Goal: Task Accomplishment & Management: Manage account settings

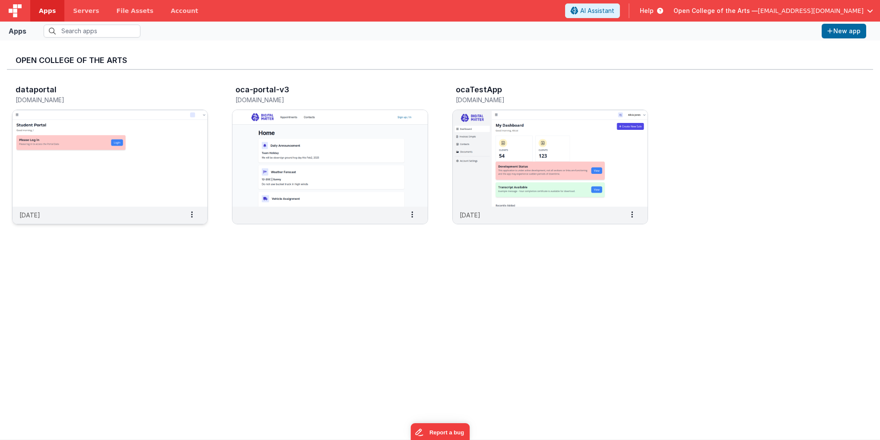
click at [119, 154] on img at bounding box center [110, 158] width 195 height 97
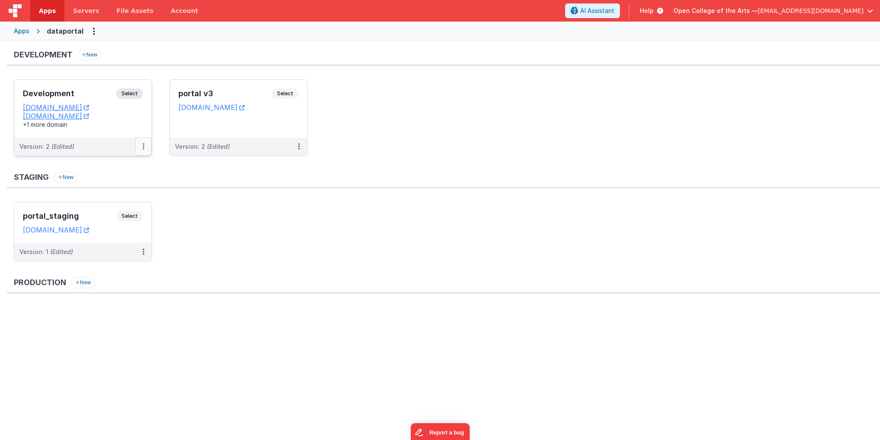
click at [141, 147] on button at bounding box center [143, 147] width 16 height 18
click at [112, 161] on link "Edit" at bounding box center [114, 166] width 76 height 16
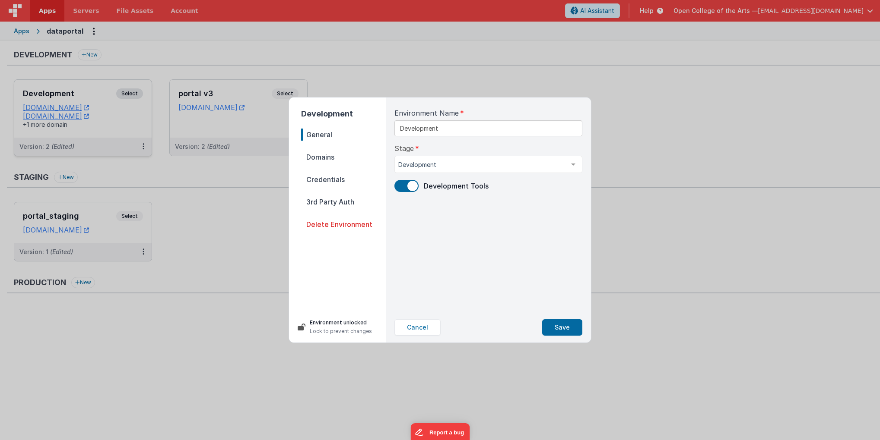
click at [321, 207] on span "3rd Party Auth" at bounding box center [343, 202] width 85 height 12
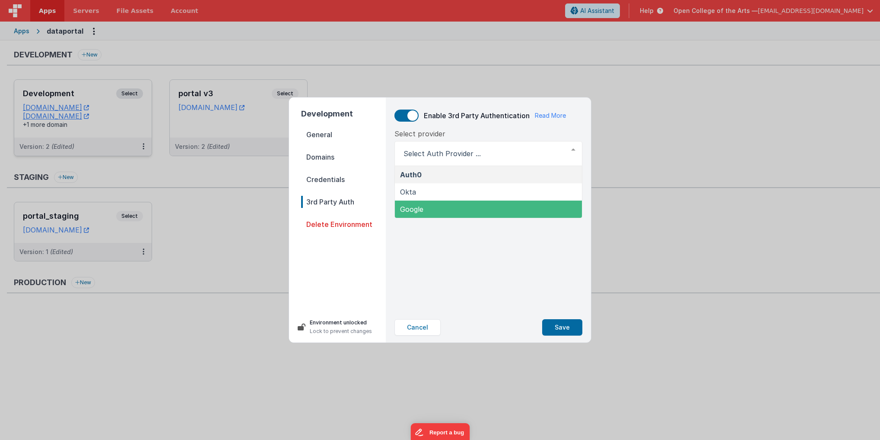
click at [520, 266] on div "Enable 3rd Party Authentication Read More Select provider Auth0 Okta Google Lis…" at bounding box center [488, 205] width 202 height 215
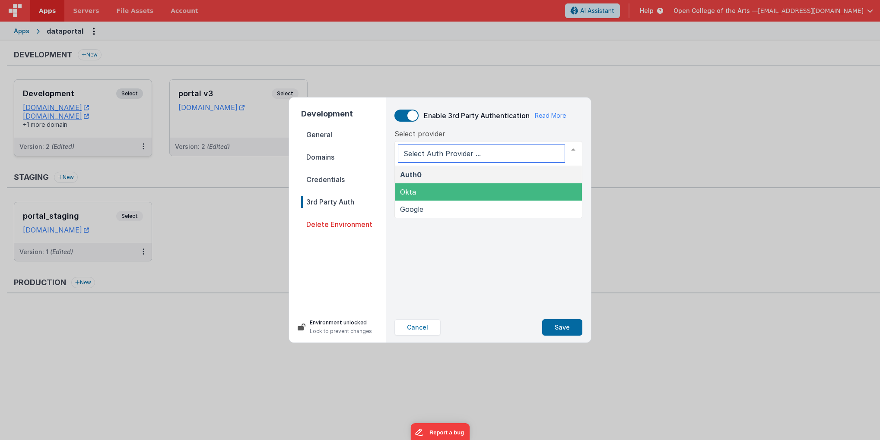
click at [483, 196] on span "Okta" at bounding box center [488, 192] width 187 height 17
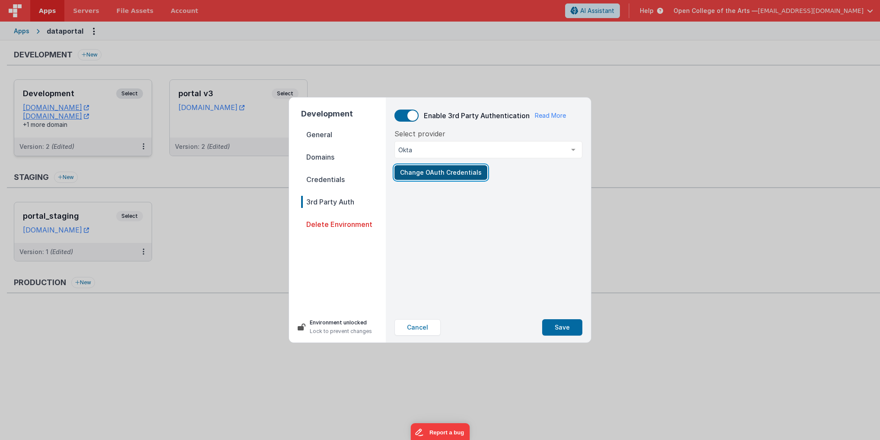
click at [453, 176] on button "Change OAuth Credentials" at bounding box center [440, 172] width 93 height 15
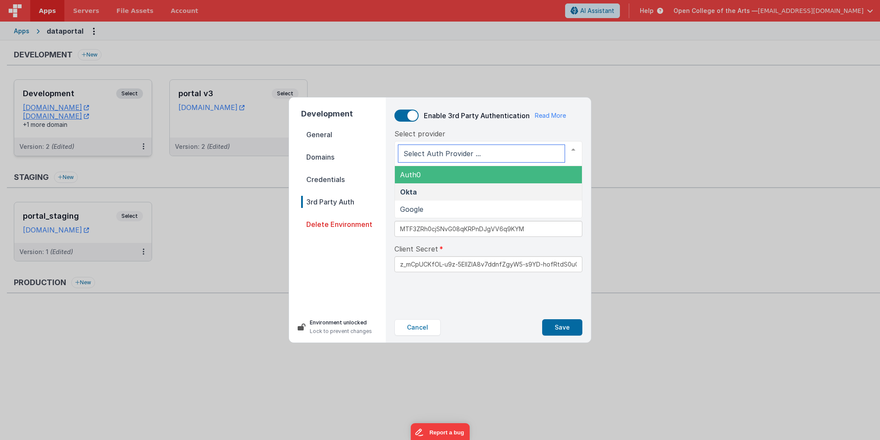
click at [484, 174] on span "Auth0" at bounding box center [488, 174] width 187 height 17
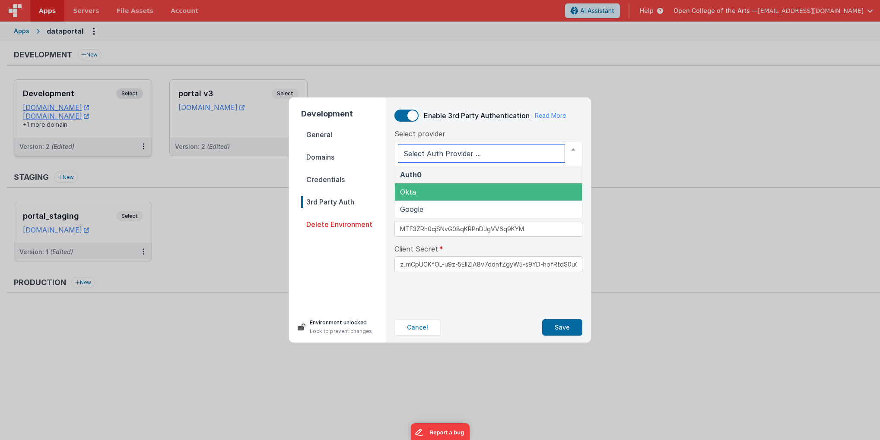
click at [467, 194] on span "Okta" at bounding box center [488, 192] width 187 height 17
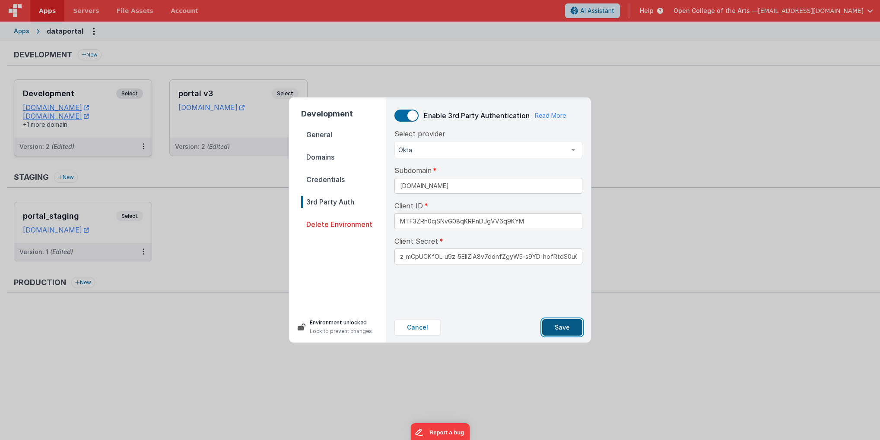
click at [558, 330] on button "Save" at bounding box center [562, 328] width 40 height 16
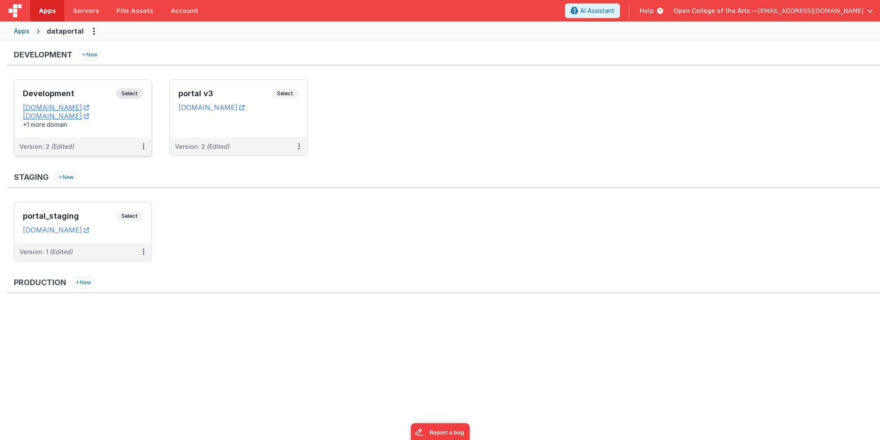
click at [139, 94] on span "Select" at bounding box center [129, 94] width 27 height 10
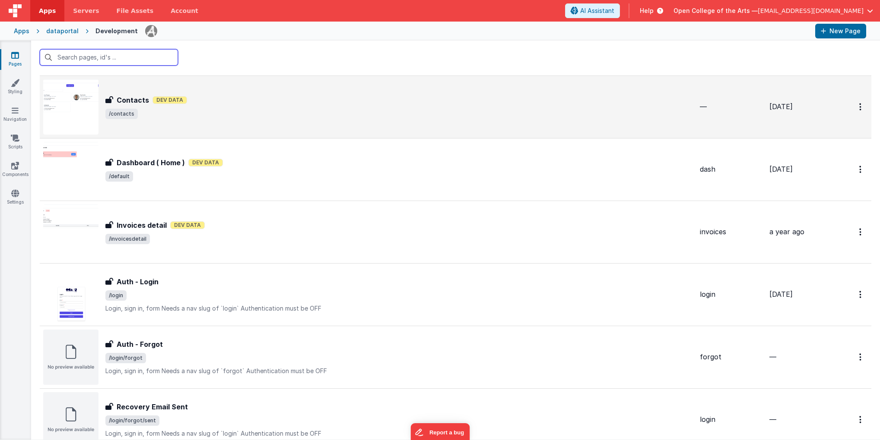
scroll to position [209, 0]
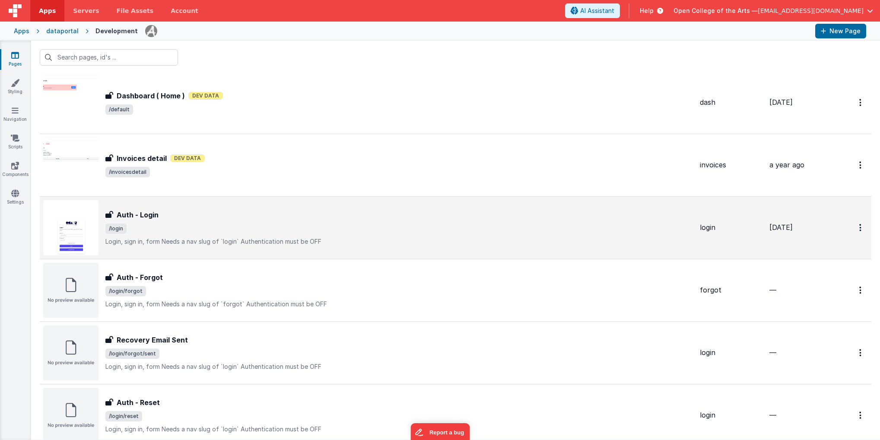
click at [158, 211] on div "Auth - Login" at bounding box center [398, 215] width 587 height 10
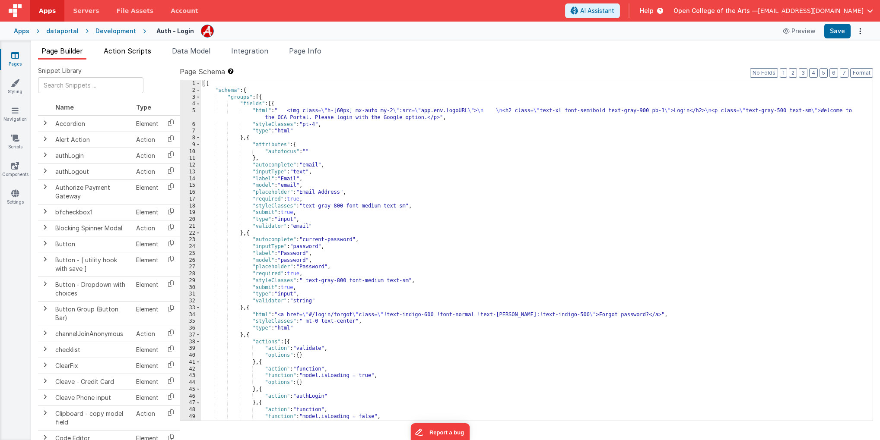
click at [135, 48] on span "Action Scripts" at bounding box center [128, 51] width 48 height 9
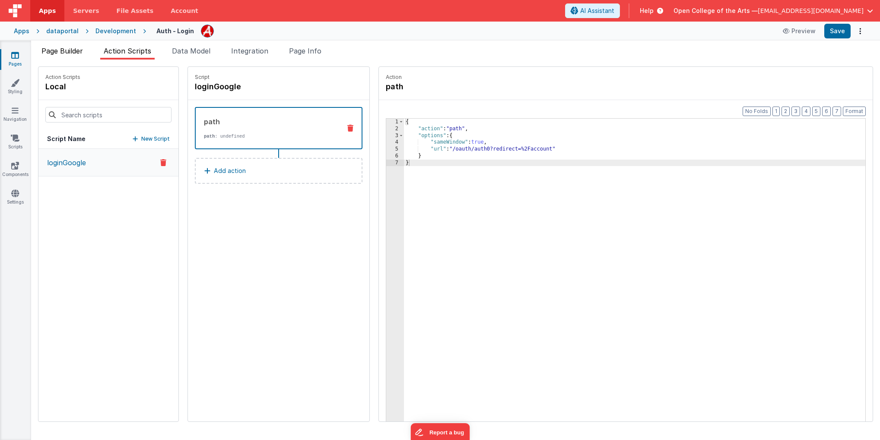
click at [65, 51] on span "Page Builder" at bounding box center [61, 51] width 41 height 9
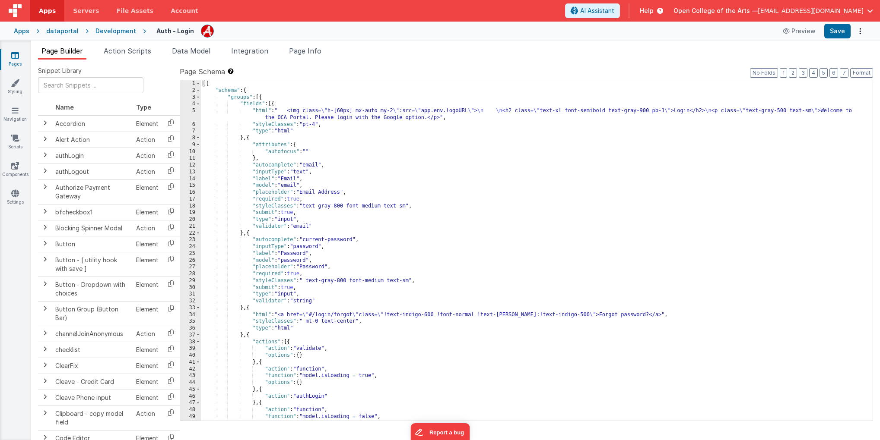
click at [67, 30] on div "dataportal" at bounding box center [62, 31] width 32 height 9
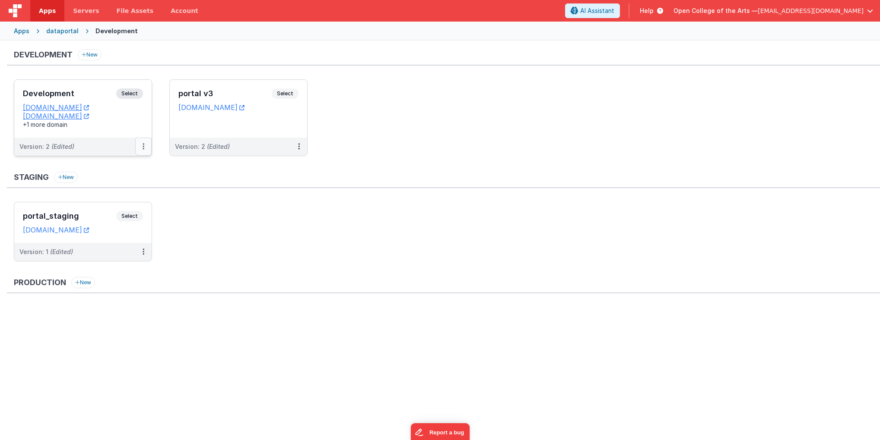
click at [143, 146] on icon at bounding box center [144, 146] width 2 height 0
click at [147, 144] on button at bounding box center [143, 147] width 16 height 18
click at [119, 160] on link "Edit" at bounding box center [114, 166] width 76 height 16
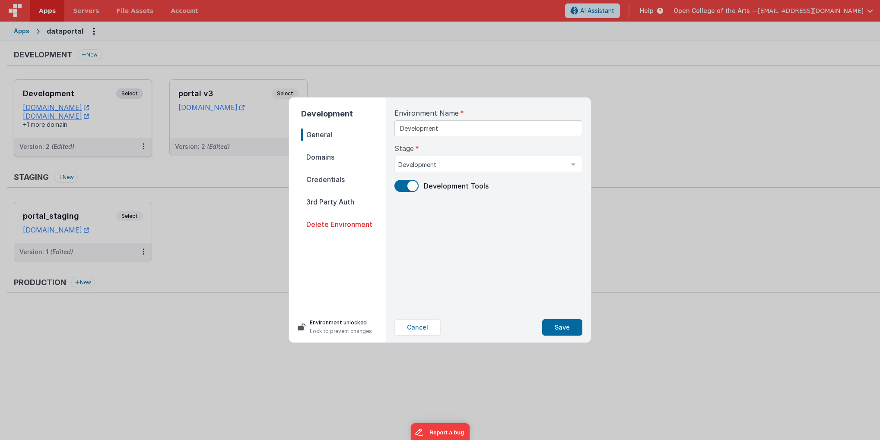
click at [321, 201] on span "3rd Party Auth" at bounding box center [343, 202] width 85 height 12
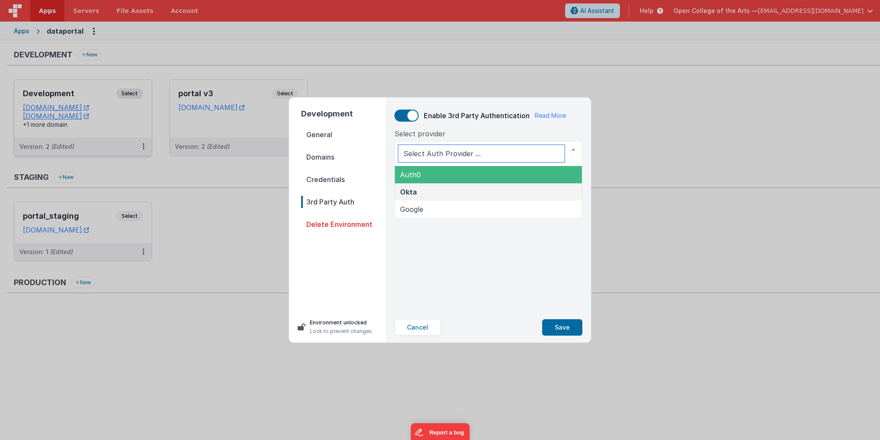
click at [447, 175] on span "Auth0" at bounding box center [488, 174] width 187 height 17
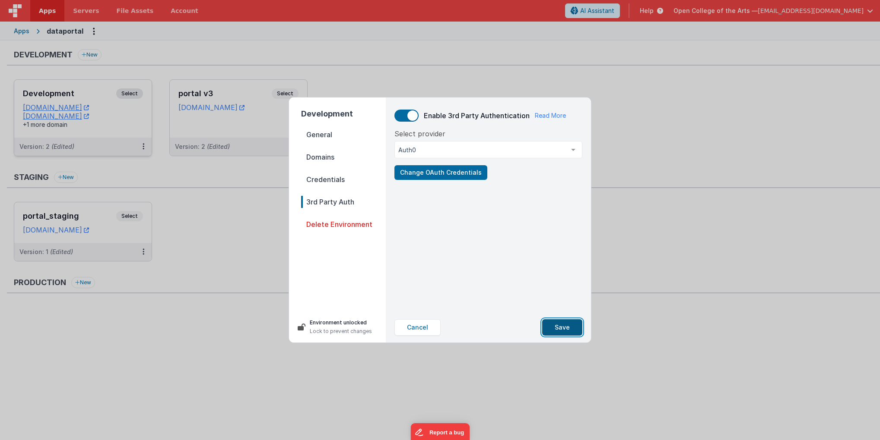
click at [564, 326] on button "Save" at bounding box center [562, 328] width 40 height 16
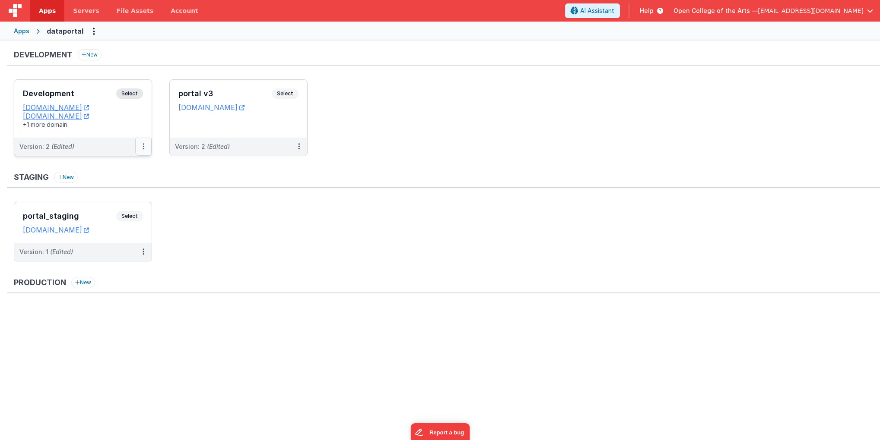
click at [144, 146] on icon at bounding box center [144, 146] width 2 height 0
click at [107, 168] on link "Edit" at bounding box center [114, 166] width 76 height 16
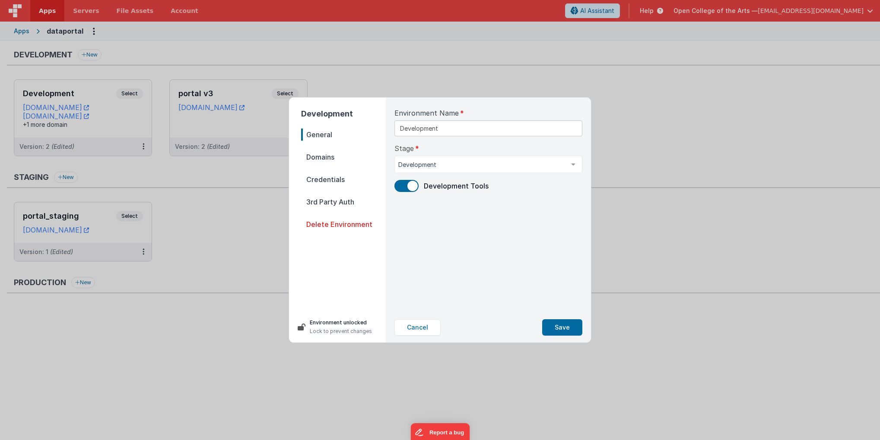
click at [321, 206] on span "3rd Party Auth" at bounding box center [343, 202] width 85 height 12
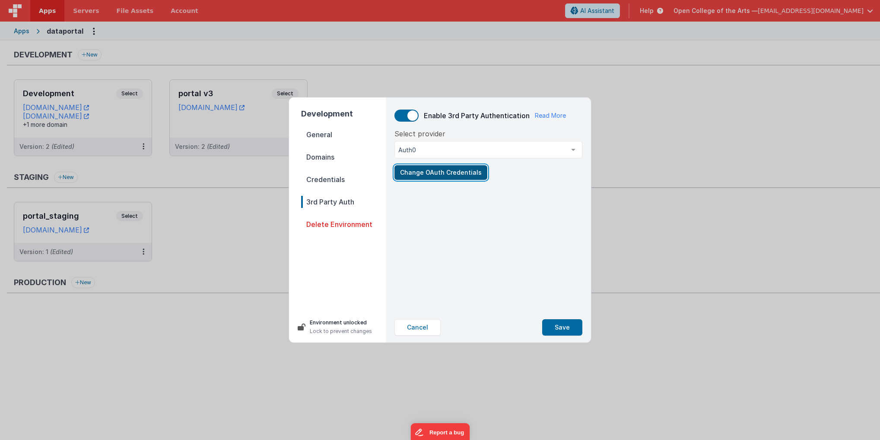
click at [428, 179] on button "Change OAuth Credentials" at bounding box center [440, 172] width 93 height 15
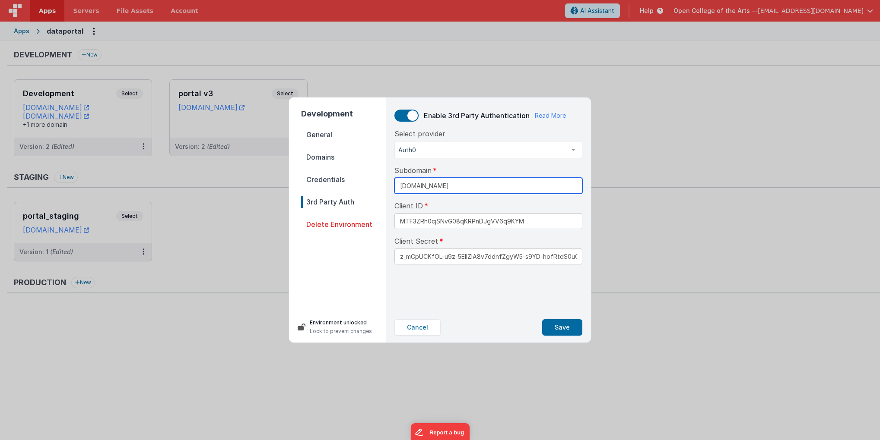
click at [520, 187] on input "[DOMAIN_NAME]" at bounding box center [488, 186] width 188 height 16
click at [518, 167] on div "Subdomain [DOMAIN_NAME]" at bounding box center [488, 179] width 188 height 29
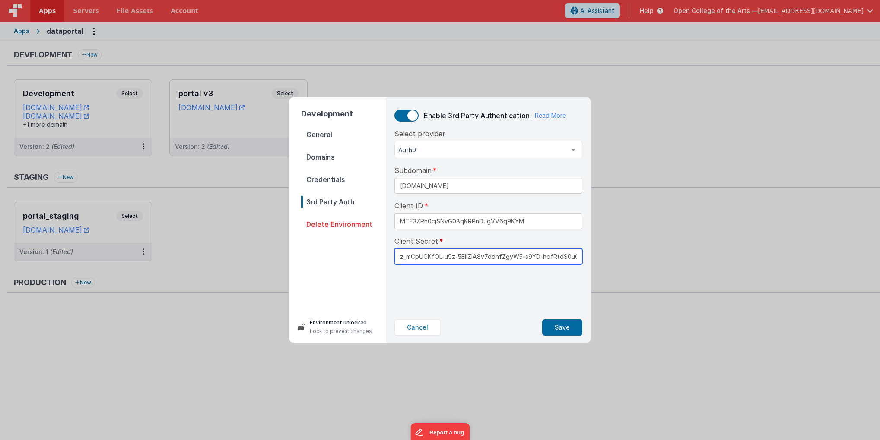
click at [419, 257] on input "z_mCpUCKfOL-u9z-5ElIZIA8v7ddnfZgyW5-s9YD-hofRtdS0uCMtypk1QKlNgf1" at bounding box center [488, 257] width 188 height 16
click at [567, 327] on button "Save" at bounding box center [562, 328] width 40 height 16
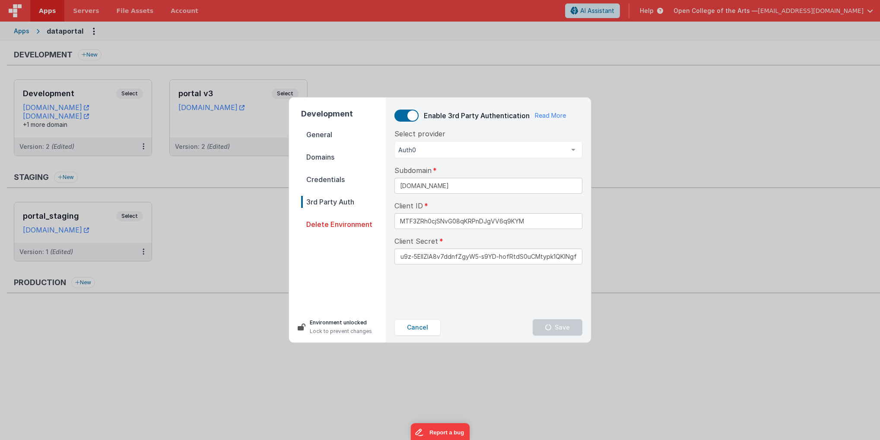
scroll to position [0, 0]
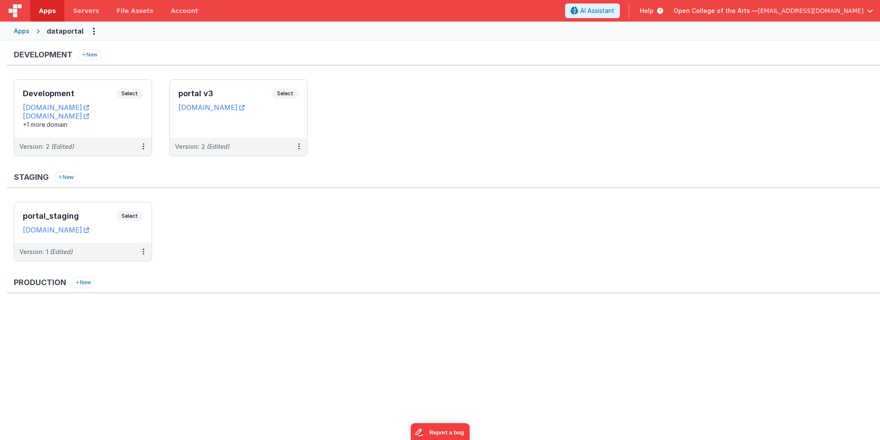
click at [19, 31] on div "Apps" at bounding box center [22, 31] width 16 height 9
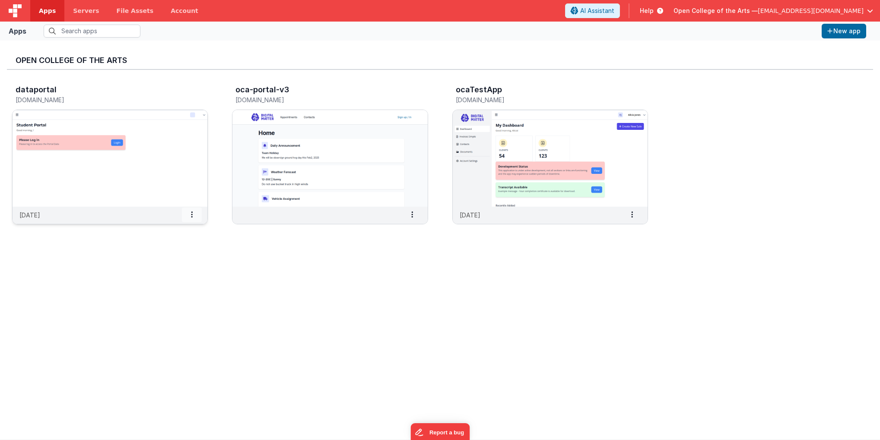
click at [193, 219] on span at bounding box center [192, 215] width 20 height 15
click at [171, 234] on slot "Settings" at bounding box center [172, 229] width 48 height 13
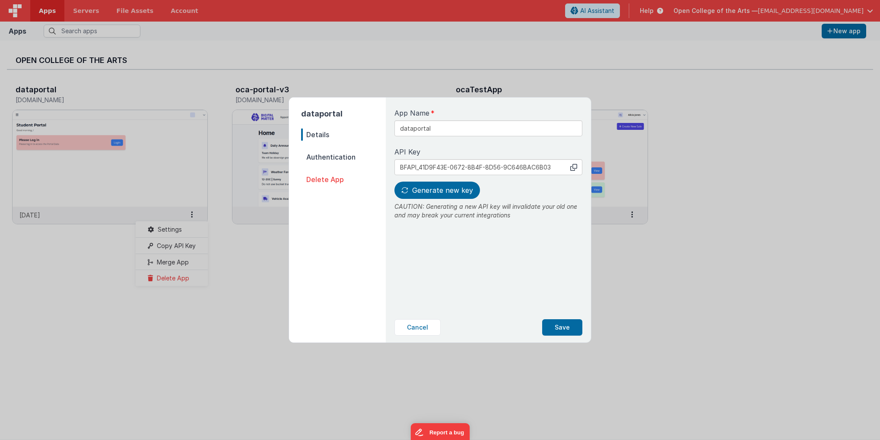
click at [328, 156] on span "Authentication" at bounding box center [343, 157] width 85 height 12
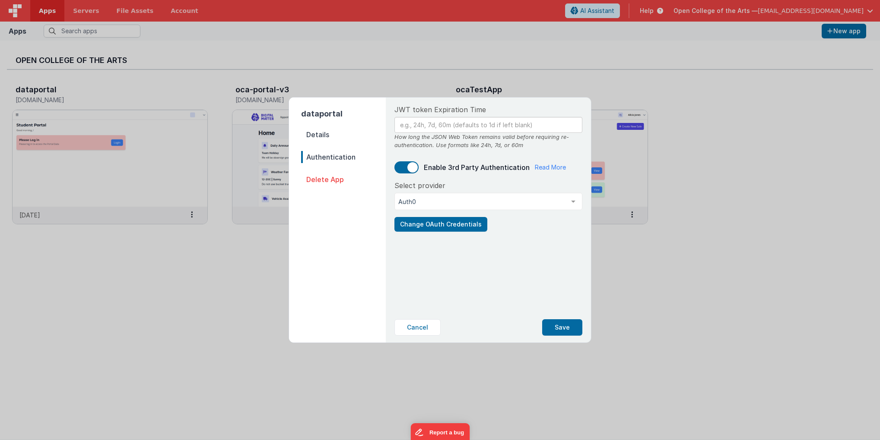
click at [448, 171] on span "Enable 3rd Party Authentication" at bounding box center [477, 167] width 106 height 9
click at [468, 124] on input "text" at bounding box center [488, 125] width 188 height 16
click at [409, 170] on span at bounding box center [412, 167] width 10 height 10
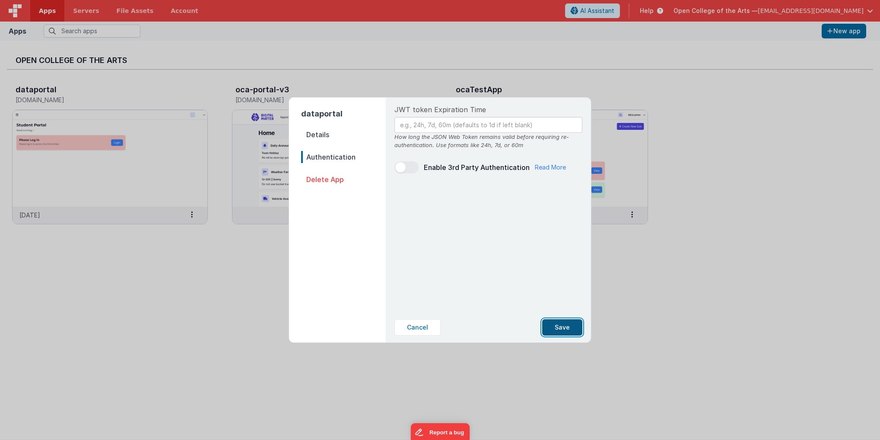
click at [562, 323] on button "Save" at bounding box center [562, 328] width 40 height 16
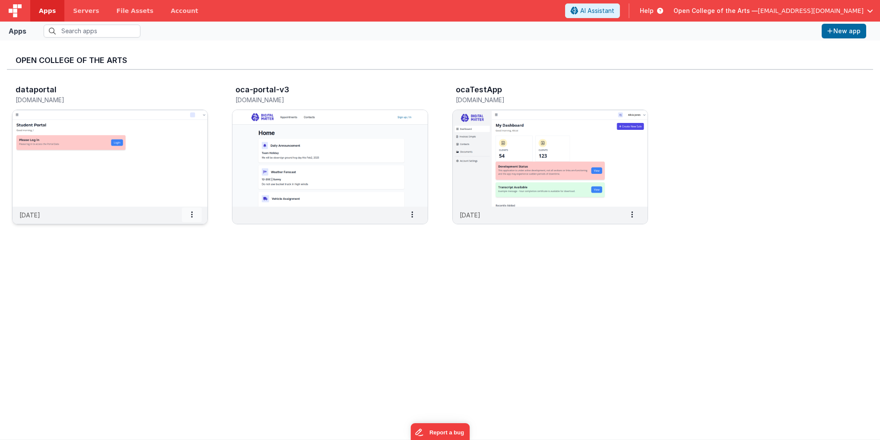
click at [193, 212] on span at bounding box center [192, 215] width 20 height 15
click at [177, 227] on span "Settings" at bounding box center [170, 229] width 24 height 7
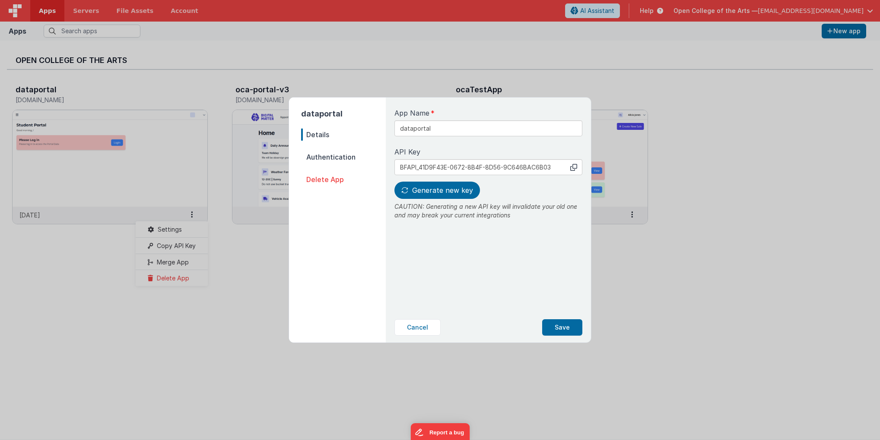
click at [338, 151] on span "Authentication" at bounding box center [343, 157] width 85 height 12
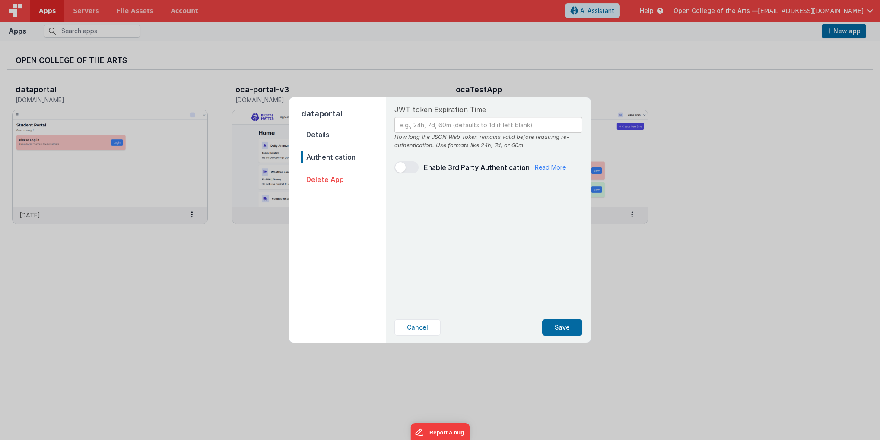
click at [401, 165] on span at bounding box center [400, 167] width 10 height 10
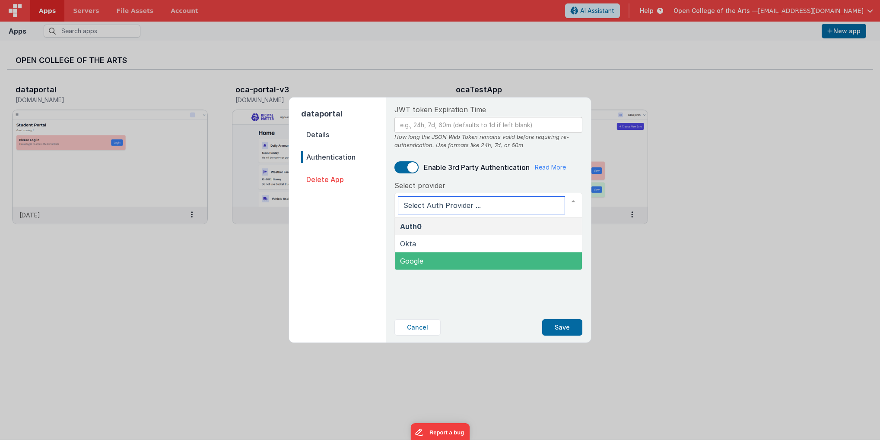
click at [423, 261] on span "Google" at bounding box center [411, 261] width 23 height 9
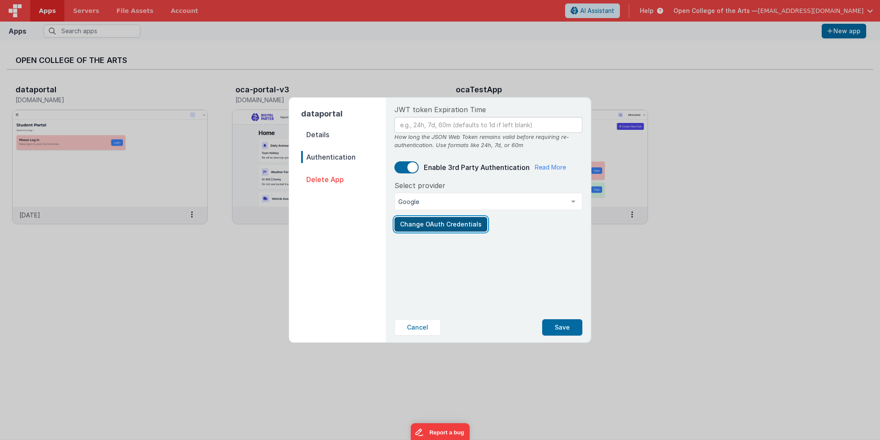
click at [459, 230] on button "Change OAuth Credentials" at bounding box center [440, 224] width 93 height 15
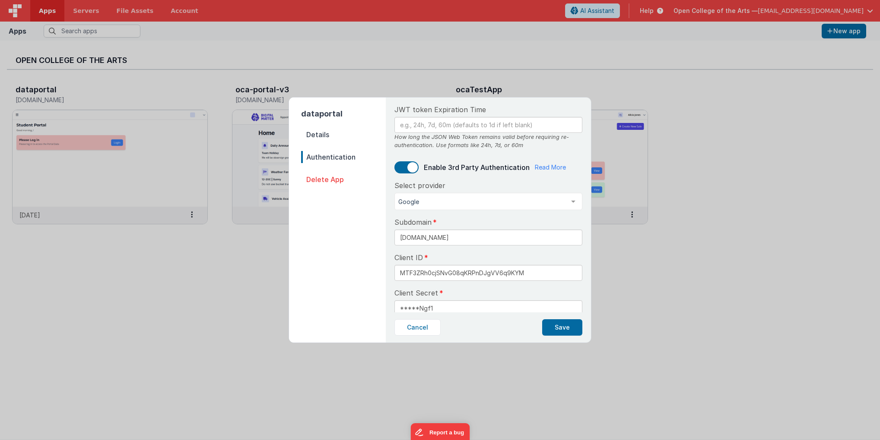
scroll to position [17, 0]
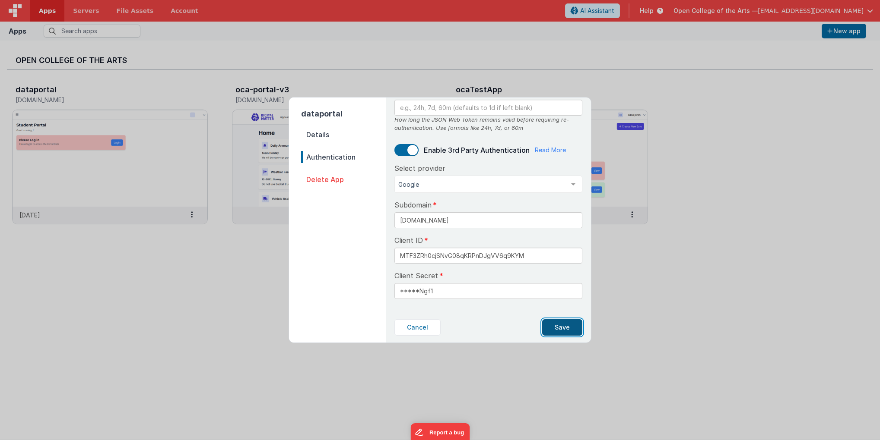
click at [565, 328] on button "Save" at bounding box center [562, 328] width 40 height 16
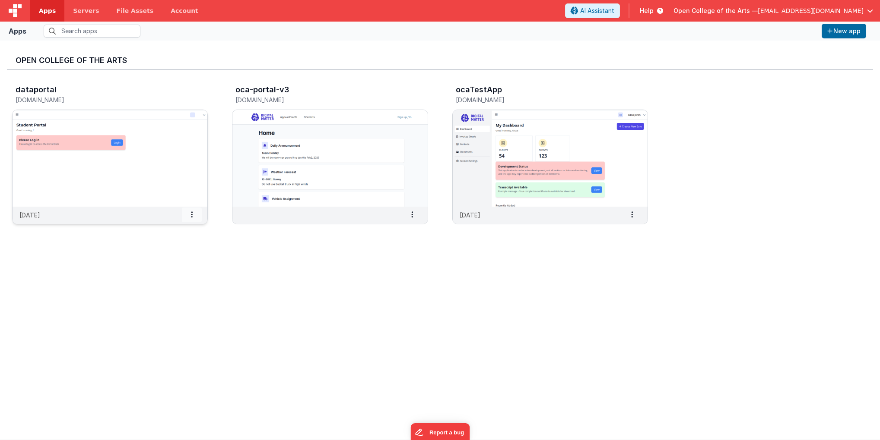
click at [192, 215] on icon at bounding box center [192, 215] width 2 height 0
click at [168, 234] on slot "Settings" at bounding box center [172, 229] width 48 height 13
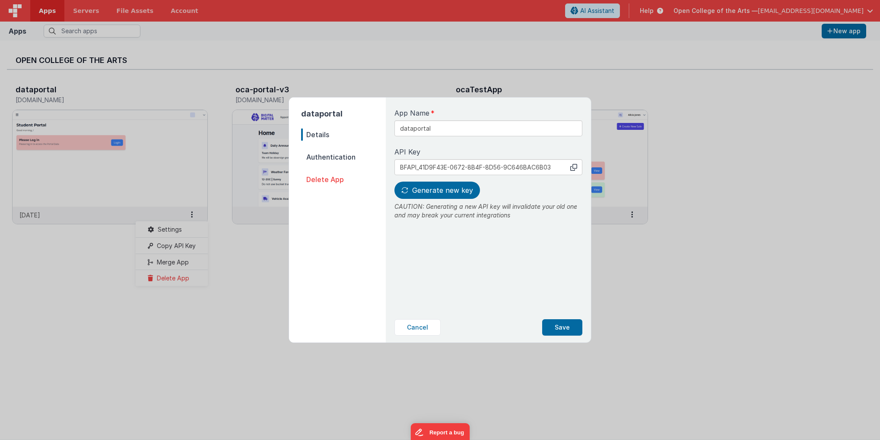
click at [335, 161] on span "Authentication" at bounding box center [343, 157] width 85 height 12
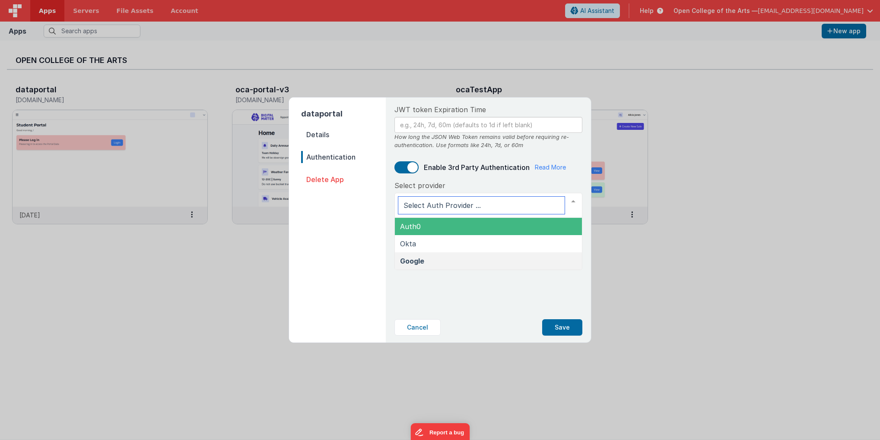
click at [426, 228] on span "Auth0" at bounding box center [488, 226] width 187 height 17
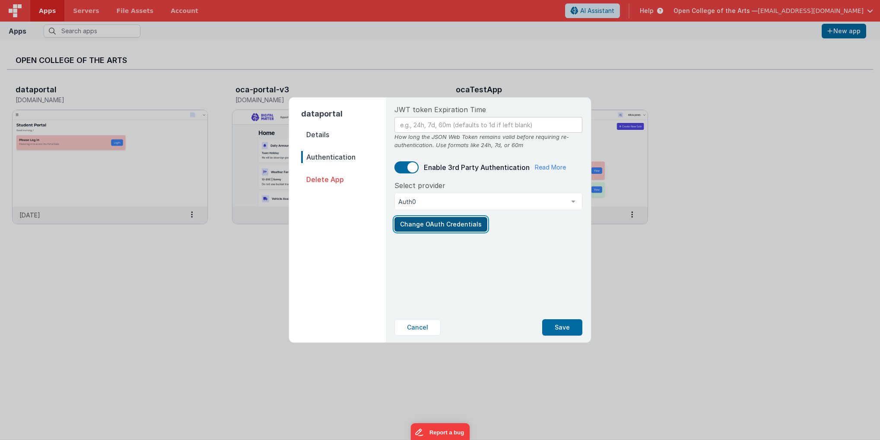
click at [442, 225] on button "Change OAuth Credentials" at bounding box center [440, 224] width 93 height 15
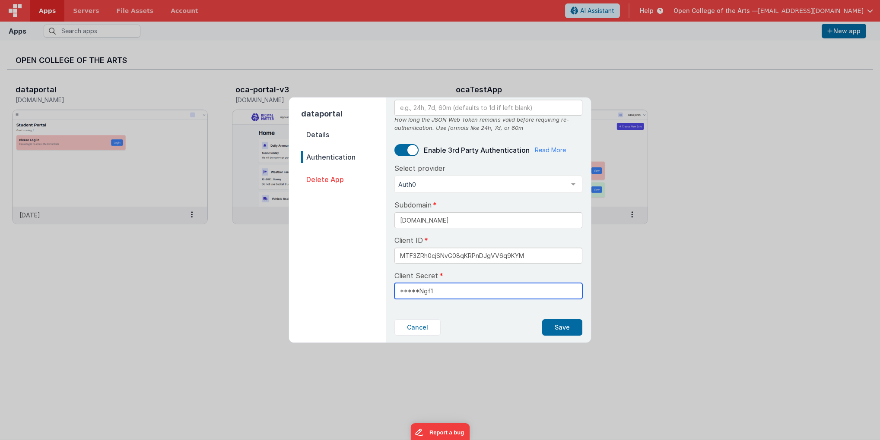
click at [498, 288] on input "*****Ngf1" at bounding box center [488, 291] width 188 height 16
paste input "z_mCpUCKfOL-u9z-5ElIZIA8v7ddnfZgyW5-s9YD-hofRtdS0uCMtypk1QKl"
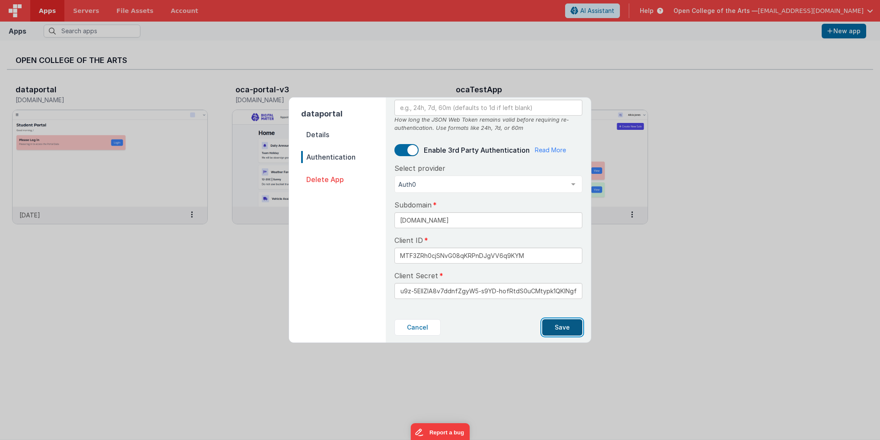
click at [561, 333] on button "Save" at bounding box center [562, 328] width 40 height 16
type input "*****Ngf1"
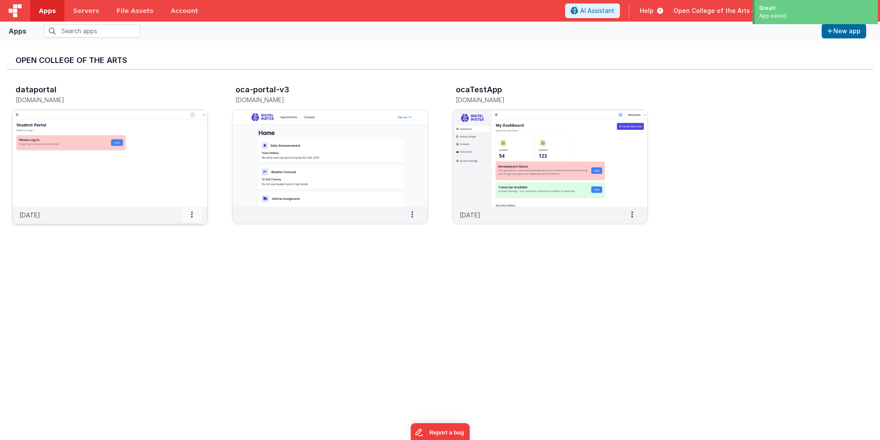
click at [188, 211] on span at bounding box center [192, 215] width 20 height 15
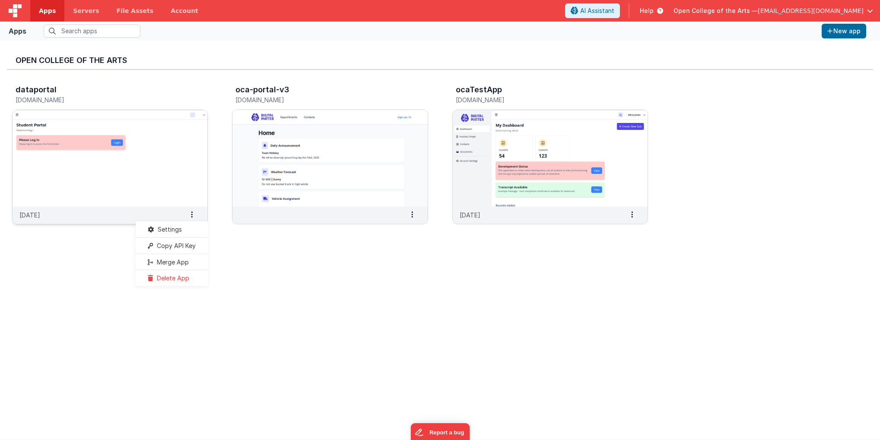
click at [146, 147] on img at bounding box center [110, 158] width 195 height 97
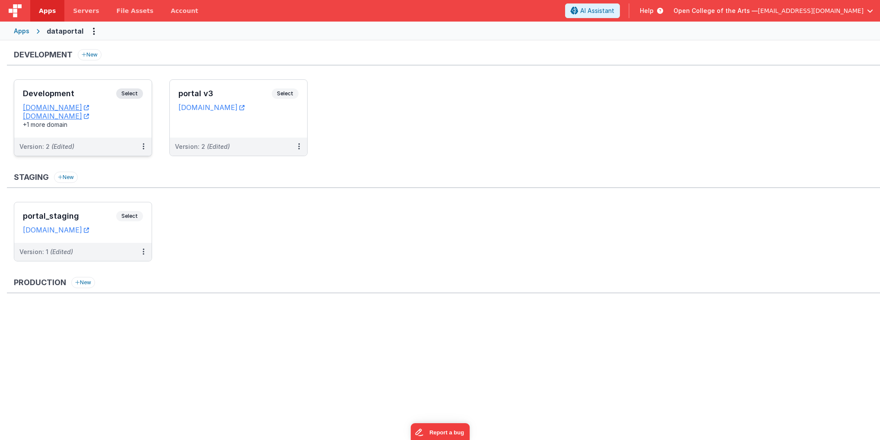
click at [128, 93] on span "Select" at bounding box center [129, 94] width 27 height 10
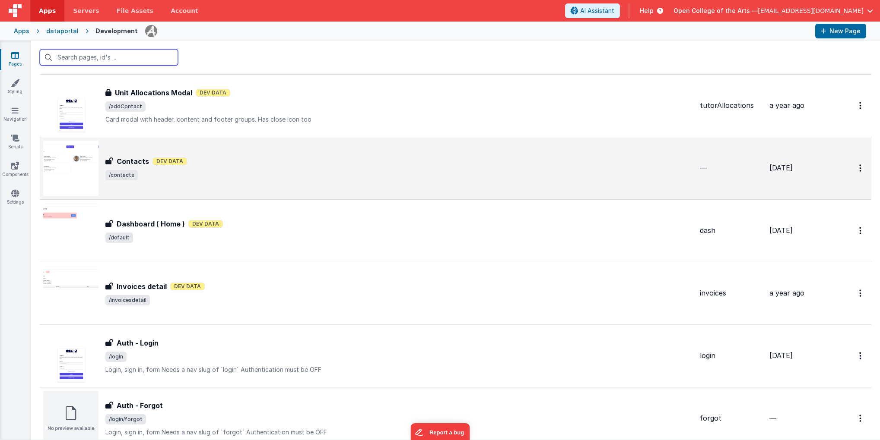
scroll to position [233, 0]
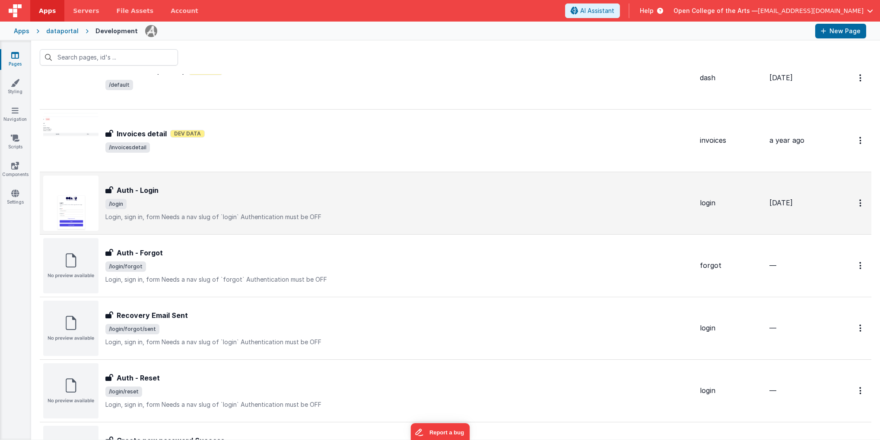
click at [317, 185] on div "Auth - Login" at bounding box center [398, 190] width 587 height 10
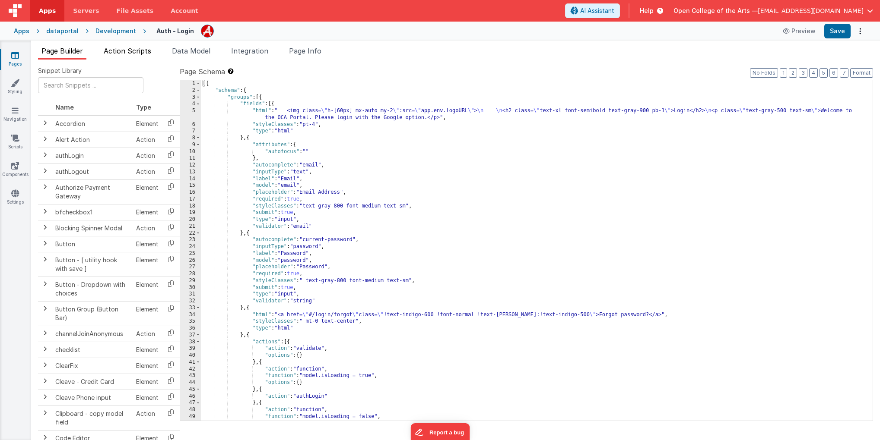
click at [135, 49] on span "Action Scripts" at bounding box center [128, 51] width 48 height 9
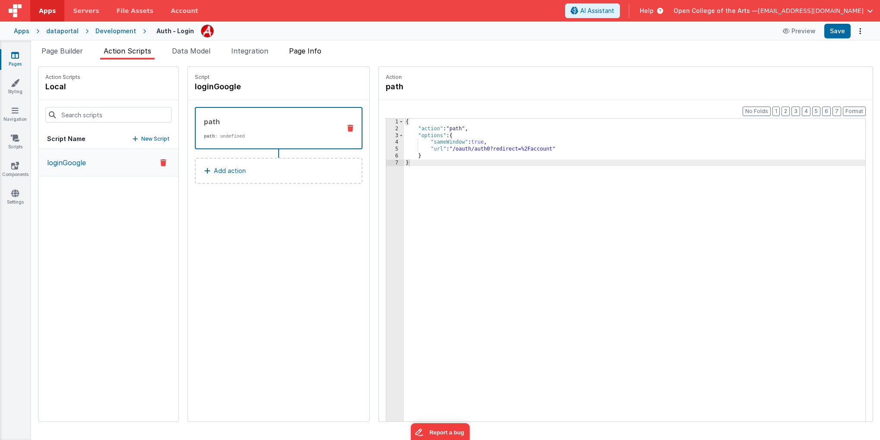
click at [322, 46] on li "Page Info" at bounding box center [304, 53] width 39 height 14
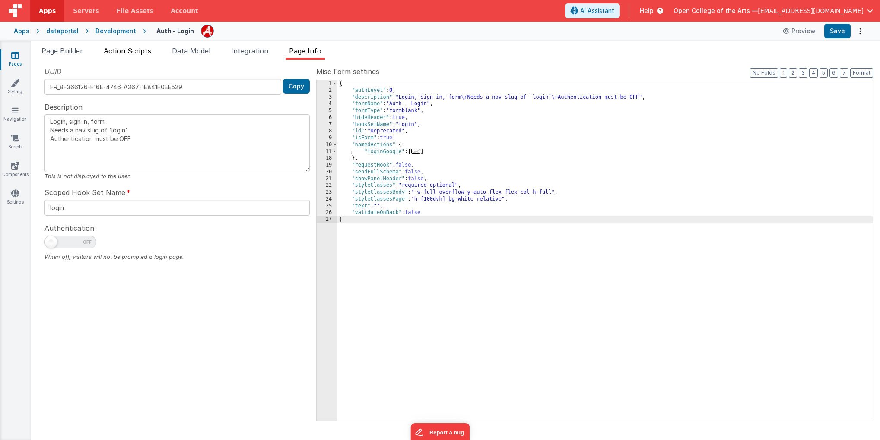
click at [127, 47] on span "Action Scripts" at bounding box center [128, 51] width 48 height 9
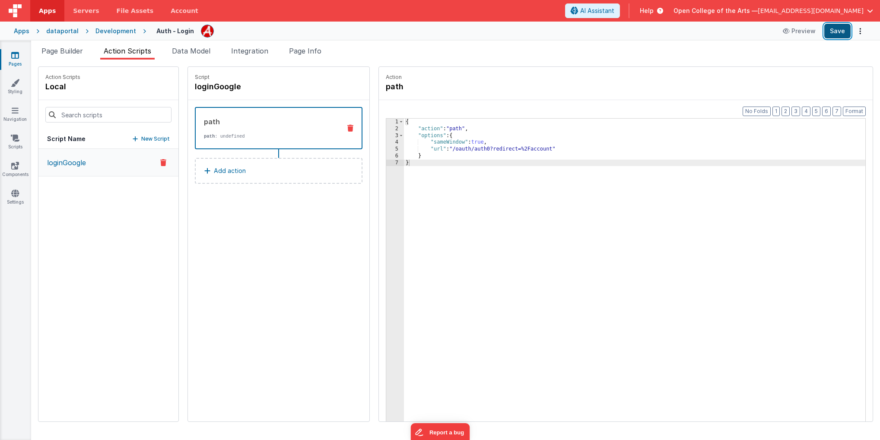
click at [841, 32] on button "Save" at bounding box center [837, 31] width 26 height 15
click at [13, 196] on icon at bounding box center [15, 193] width 8 height 9
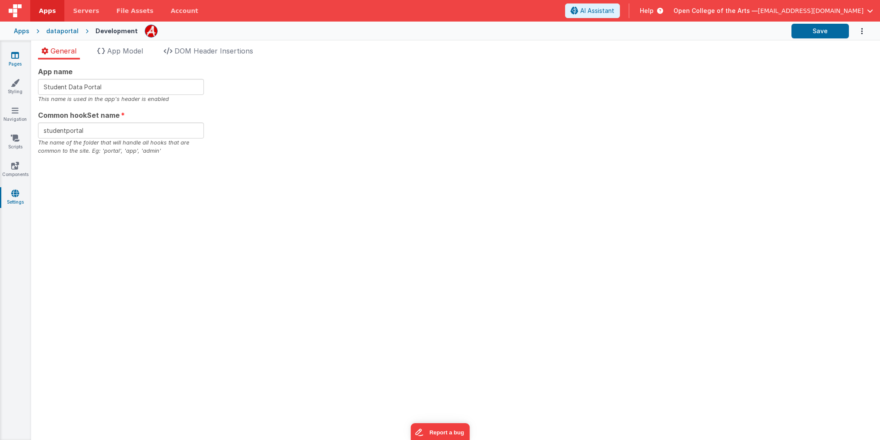
click at [24, 56] on link "Pages" at bounding box center [15, 59] width 31 height 17
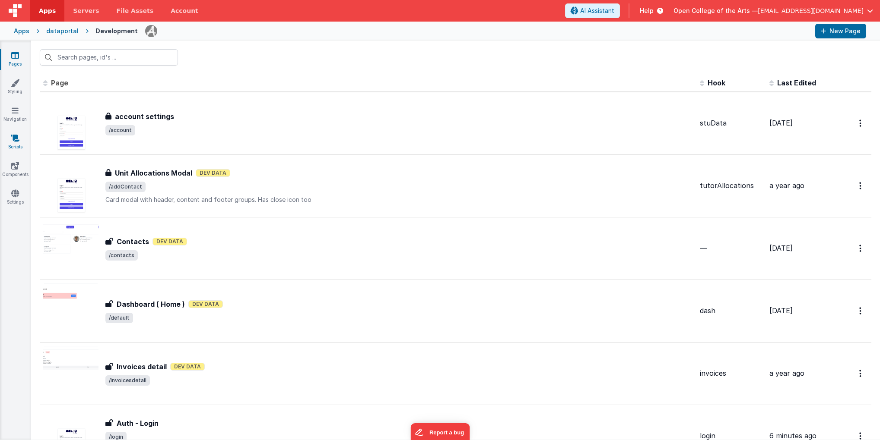
click at [14, 140] on icon at bounding box center [15, 138] width 9 height 9
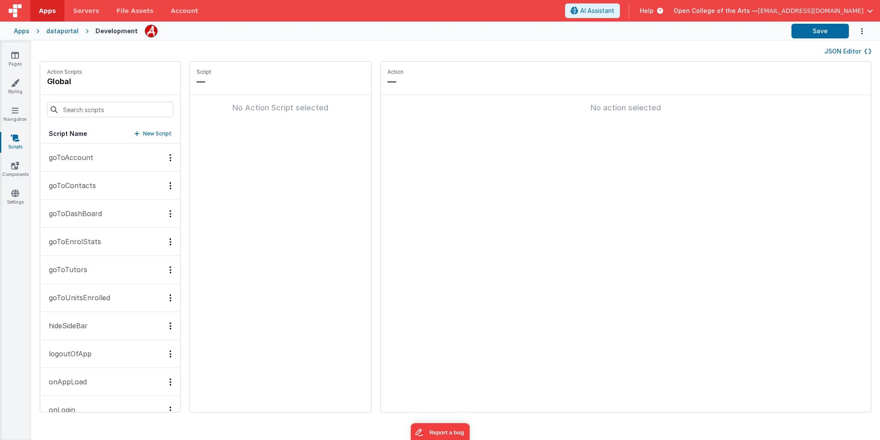
click at [56, 33] on div "dataportal" at bounding box center [62, 31] width 32 height 9
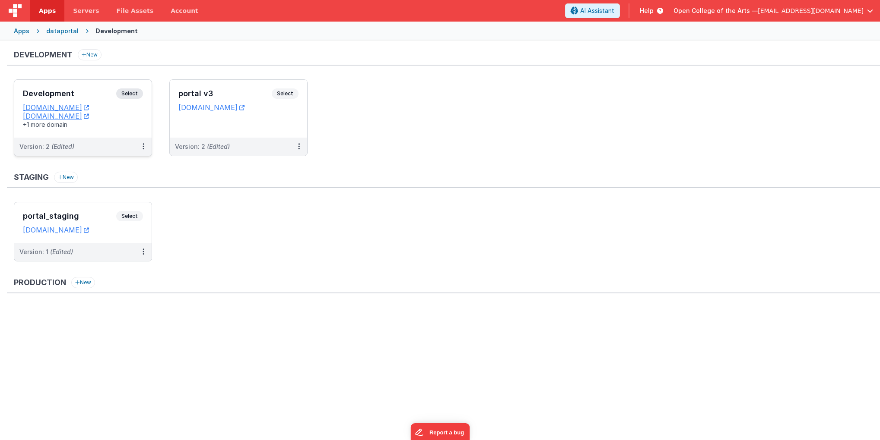
click at [134, 94] on span "Select" at bounding box center [129, 94] width 27 height 10
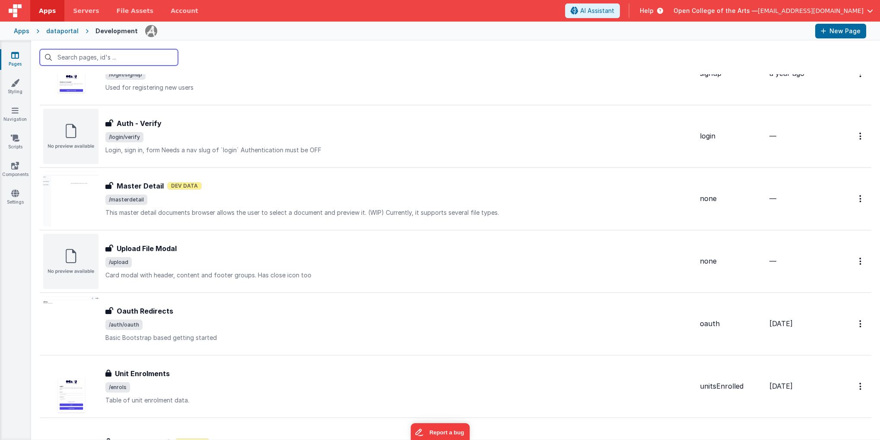
scroll to position [674, 0]
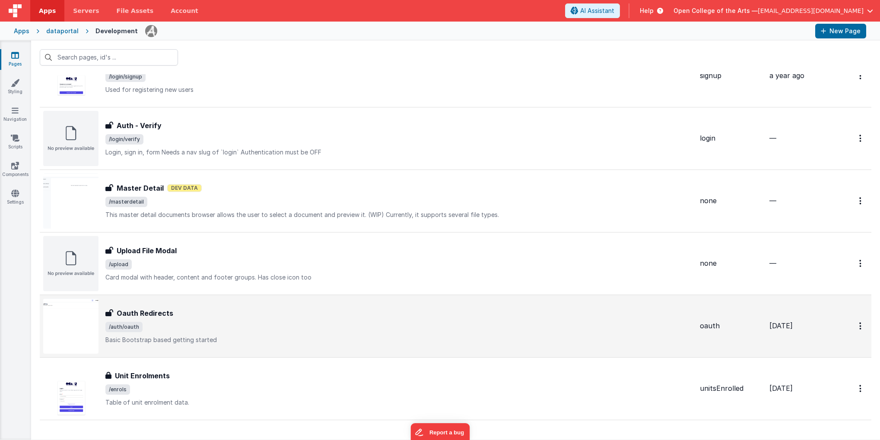
click at [286, 305] on div "Oauth Redirects Oauth Redirects /auth/oauth Basic Bootstrap based getting start…" at bounding box center [368, 326] width 650 height 55
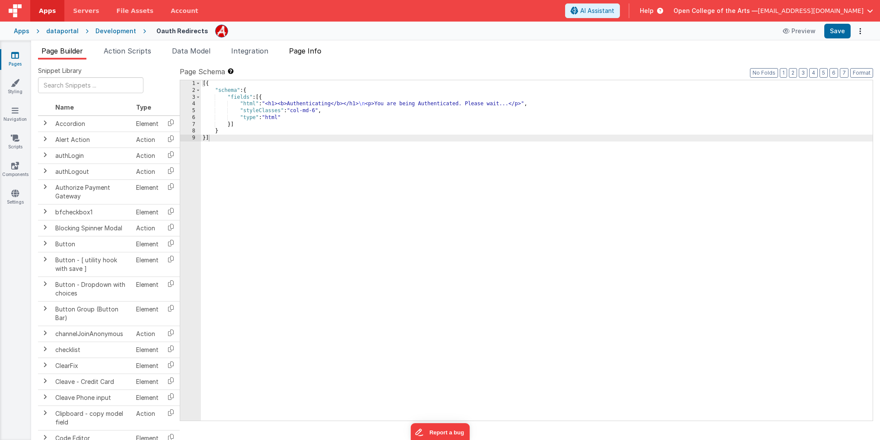
click at [313, 51] on span "Page Info" at bounding box center [305, 51] width 32 height 9
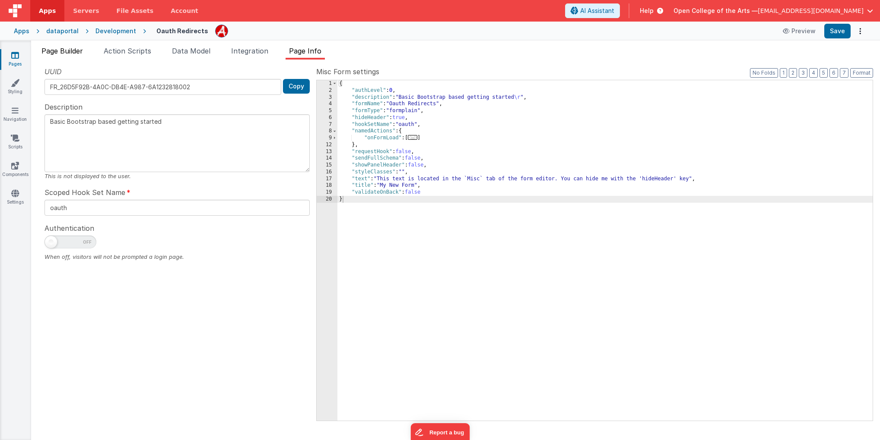
click at [57, 54] on span "Page Builder" at bounding box center [61, 51] width 41 height 9
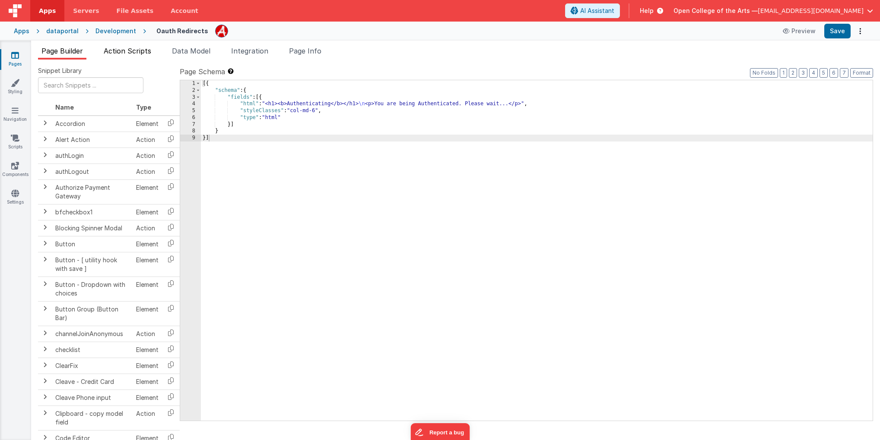
click at [133, 51] on span "Action Scripts" at bounding box center [128, 51] width 48 height 9
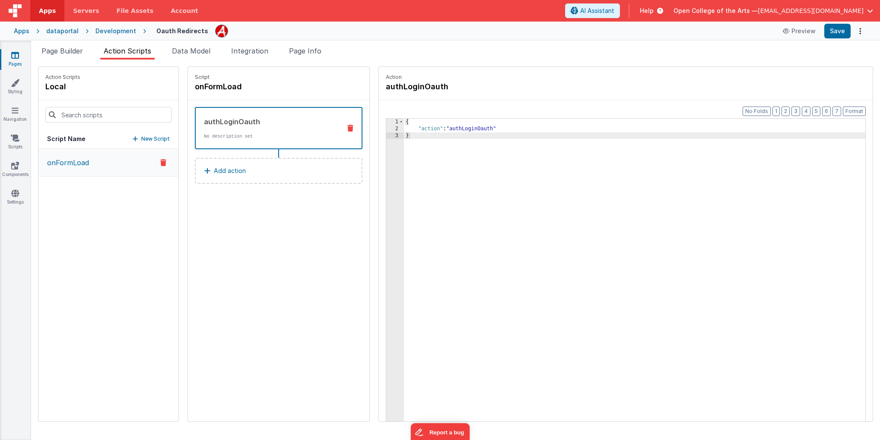
click at [113, 29] on div "Development" at bounding box center [115, 31] width 41 height 9
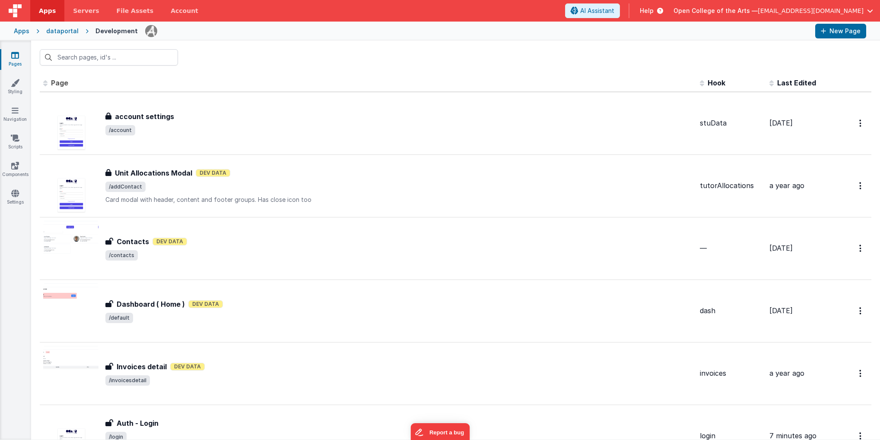
click at [60, 29] on div "dataportal" at bounding box center [62, 31] width 32 height 9
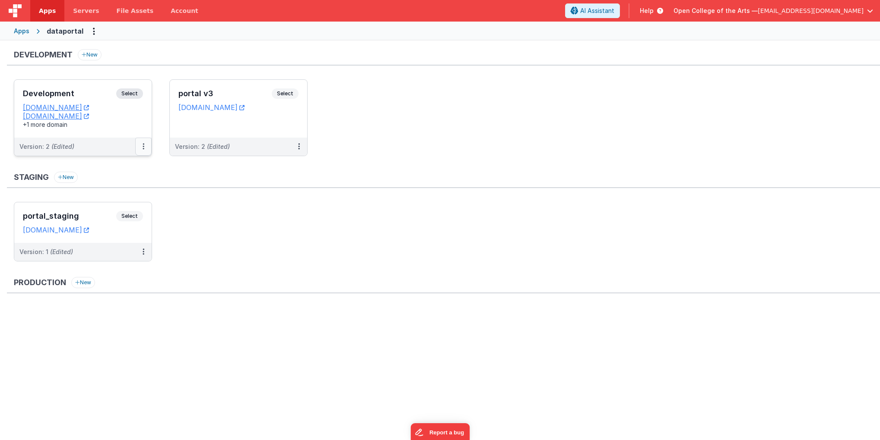
click at [148, 146] on button at bounding box center [143, 147] width 16 height 18
click at [109, 168] on link "Edit" at bounding box center [114, 166] width 76 height 16
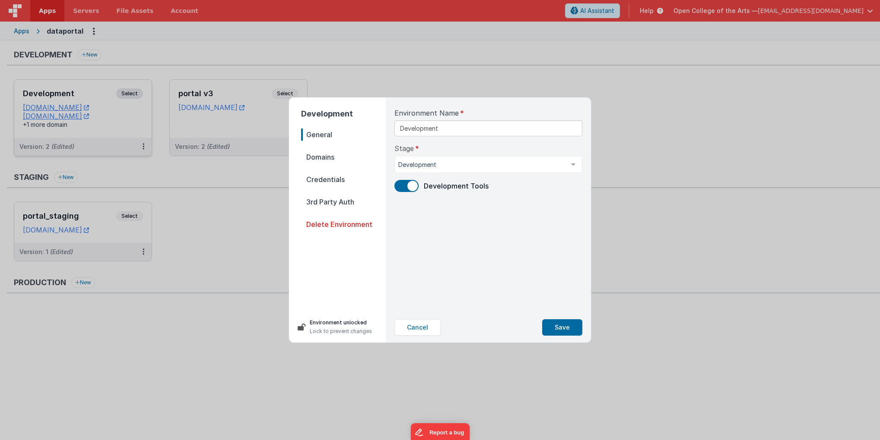
click at [336, 205] on span "3rd Party Auth" at bounding box center [343, 202] width 85 height 12
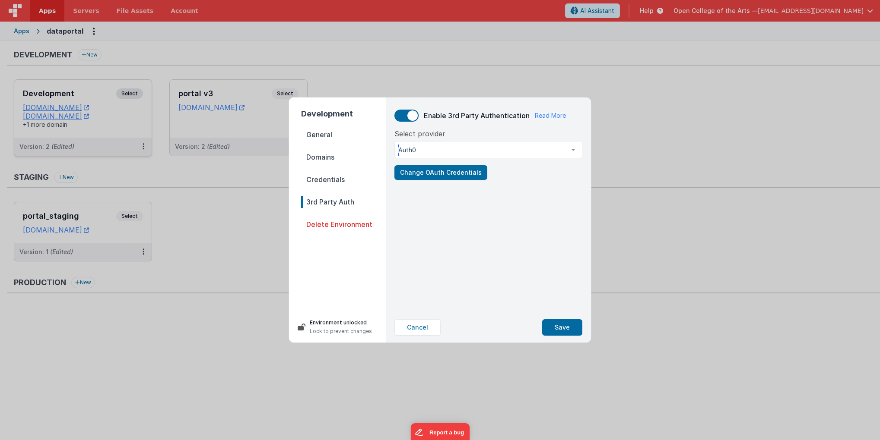
click at [479, 158] on div "Auth0" at bounding box center [488, 149] width 188 height 17
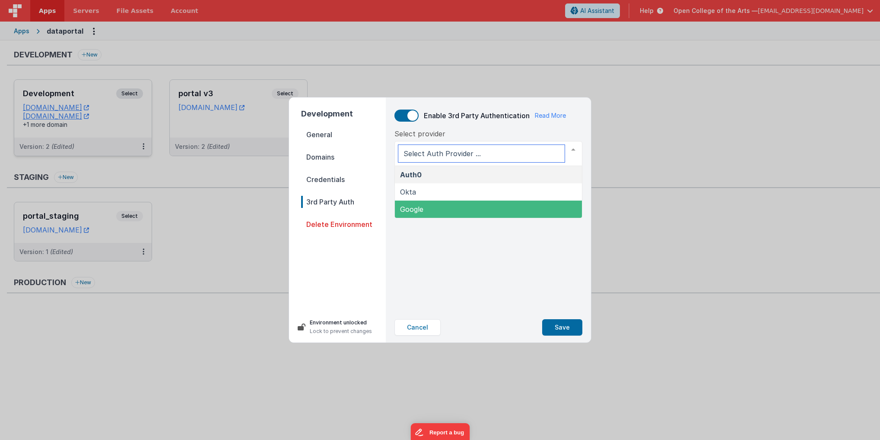
click at [425, 210] on span "Google" at bounding box center [488, 209] width 187 height 17
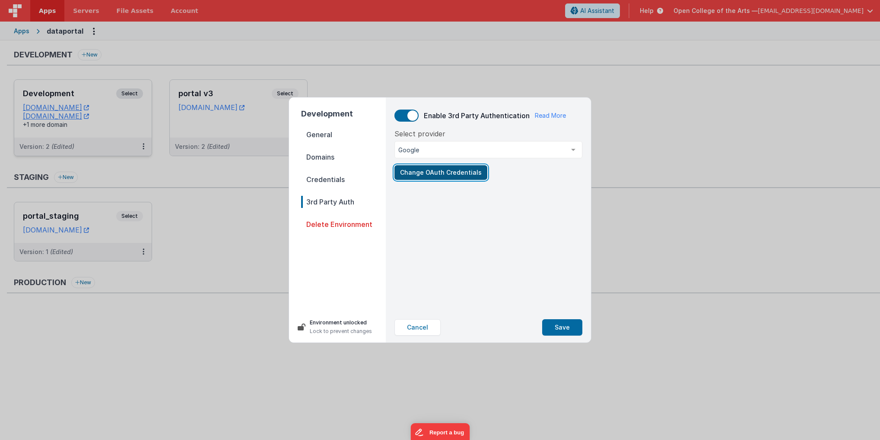
click at [446, 176] on button "Change OAuth Credentials" at bounding box center [440, 172] width 93 height 15
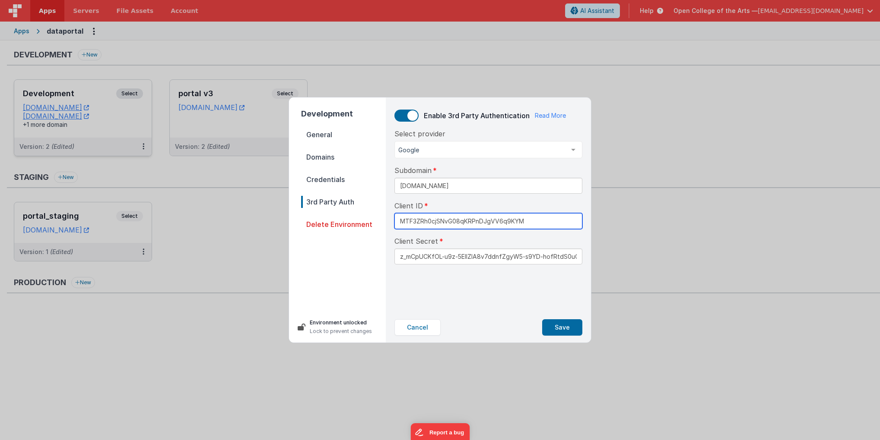
click at [446, 222] on input "MTF3ZRh0cjSNvG08qKRPnDJgVV6q9KYM" at bounding box center [488, 221] width 188 height 16
paste input "[DOMAIN_NAME]"
type input "[DOMAIN_NAME]"
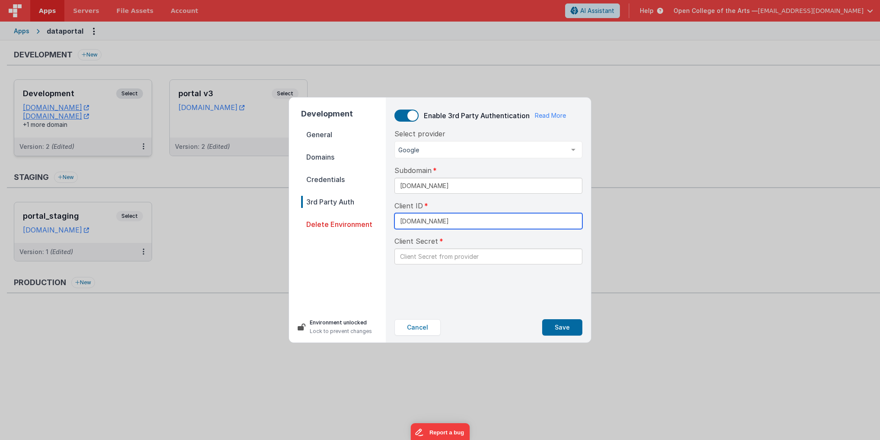
scroll to position [0, 71]
type input "[DOMAIN_NAME]"
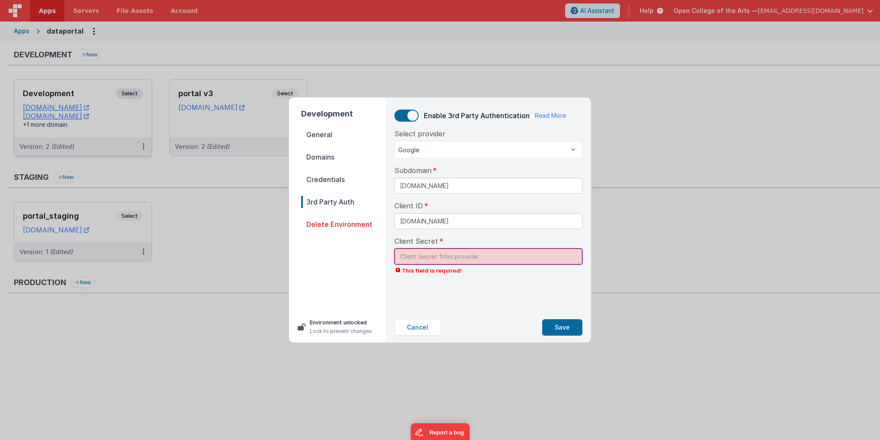
click at [454, 257] on input "text" at bounding box center [488, 257] width 188 height 16
paste input "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"
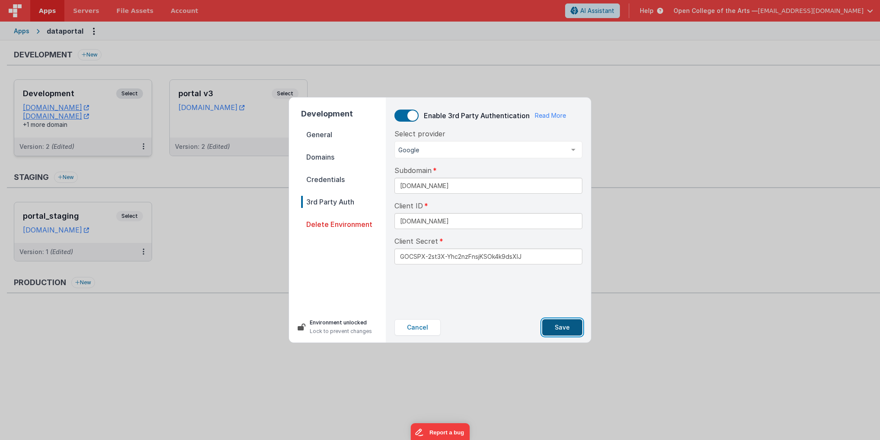
click at [566, 330] on button "Save" at bounding box center [562, 328] width 40 height 16
type input "*****sXlJ"
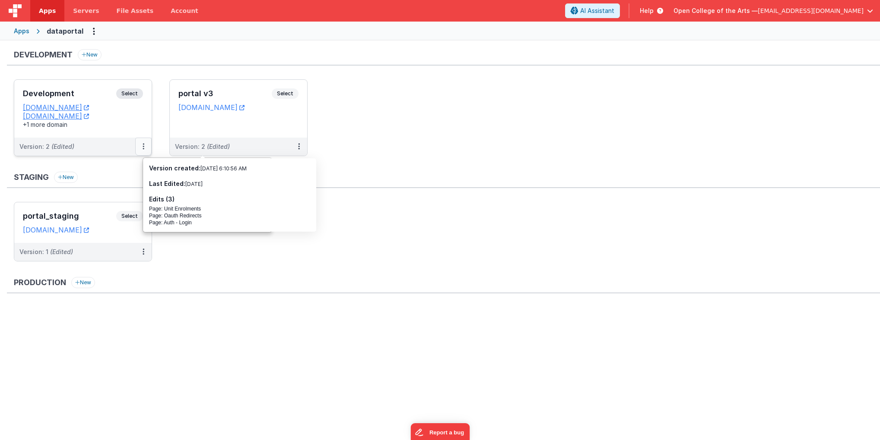
click at [145, 143] on button at bounding box center [143, 147] width 16 height 18
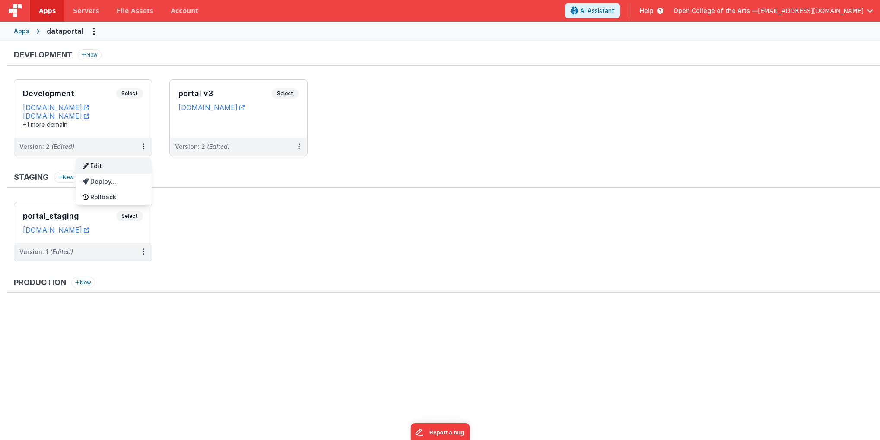
click at [97, 166] on link "Edit" at bounding box center [114, 166] width 76 height 16
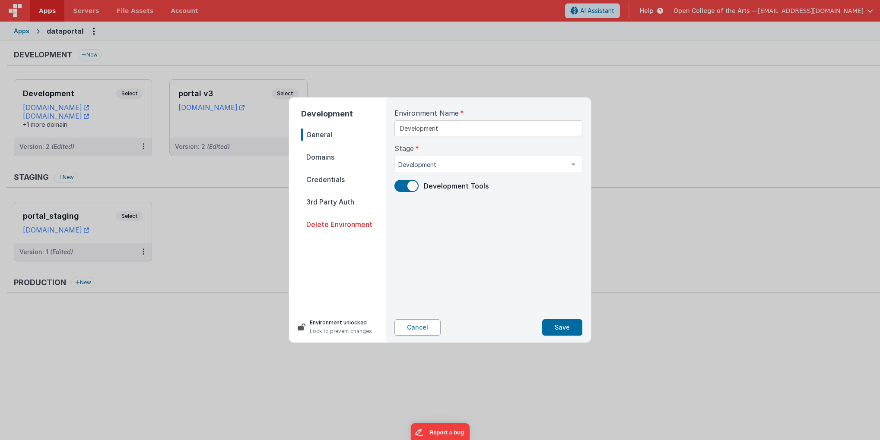
click at [418, 332] on button "Cancel" at bounding box center [417, 328] width 46 height 16
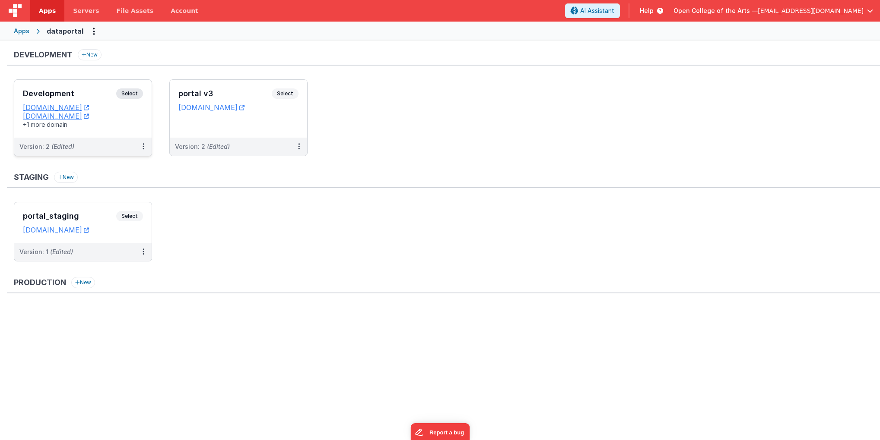
click at [133, 93] on span "Select" at bounding box center [129, 94] width 27 height 10
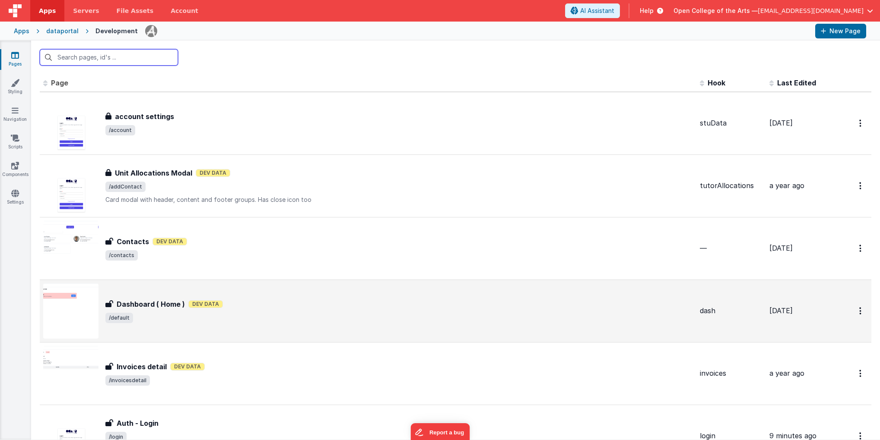
scroll to position [7, 0]
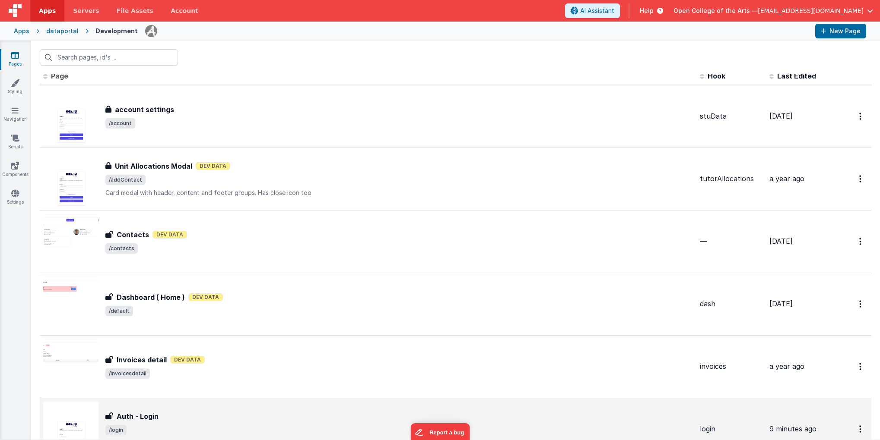
click at [223, 414] on div "Auth - Login" at bounding box center [398, 417] width 587 height 10
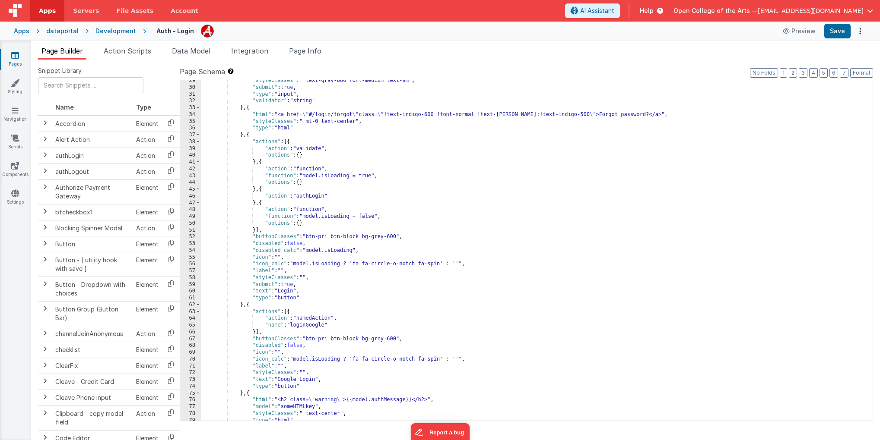
scroll to position [200, 0]
click at [11, 60] on link "Pages" at bounding box center [15, 59] width 31 height 17
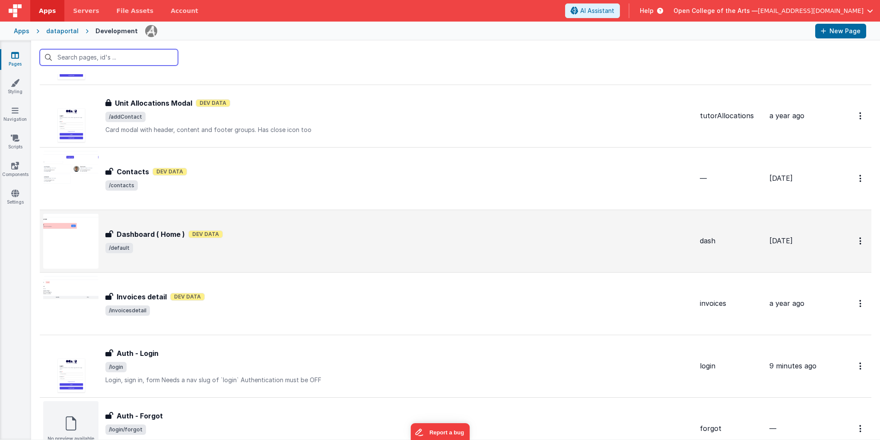
scroll to position [136, 0]
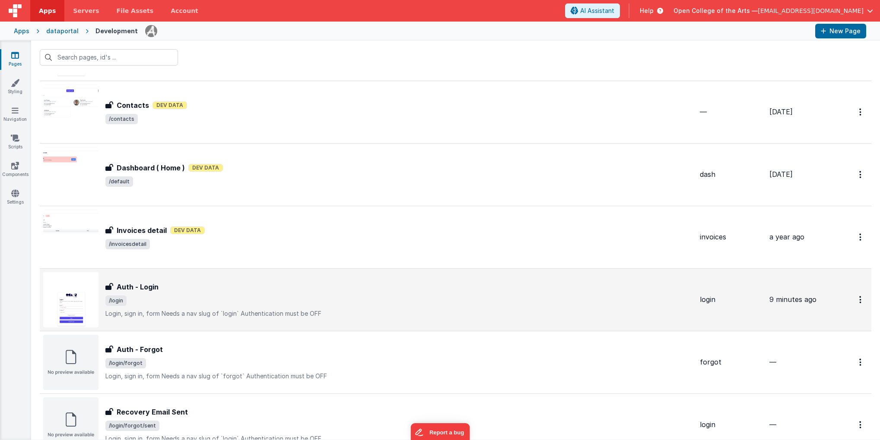
click at [206, 303] on span "/login" at bounding box center [398, 301] width 587 height 10
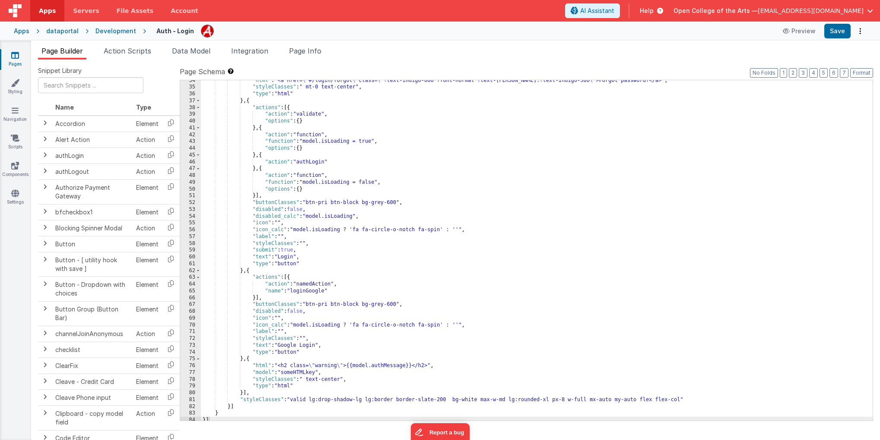
scroll to position [237, 0]
click at [139, 48] on span "Action Scripts" at bounding box center [128, 51] width 48 height 9
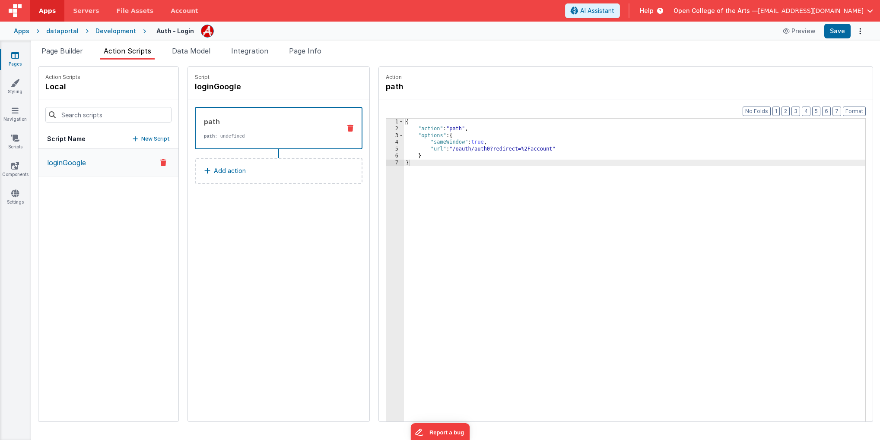
click at [466, 149] on div "{ "action" : "path" , "options" : { "sameWindow" : true , "url" : "/oauth/auth0…" at bounding box center [648, 291] width 488 height 344
click at [840, 32] on button "Save" at bounding box center [837, 31] width 26 height 15
